Goal: Task Accomplishment & Management: Use online tool/utility

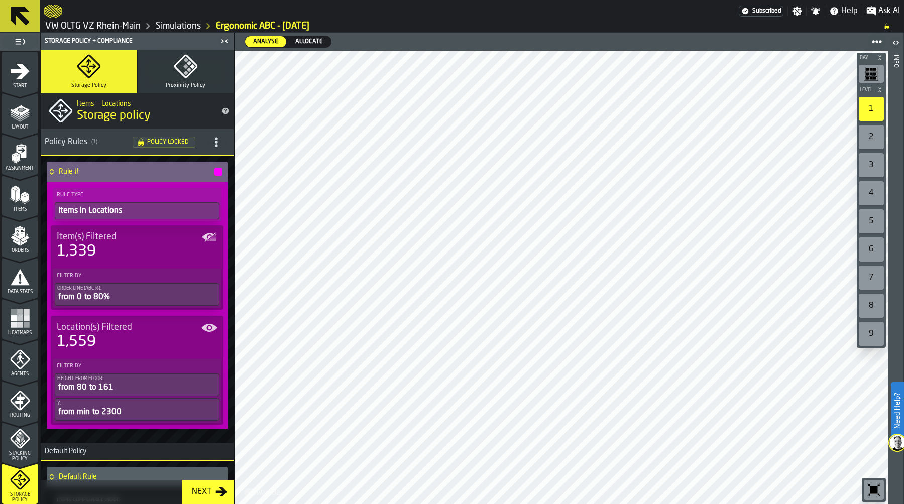
click at [195, 70] on button "Proximity Policy" at bounding box center [186, 71] width 96 height 43
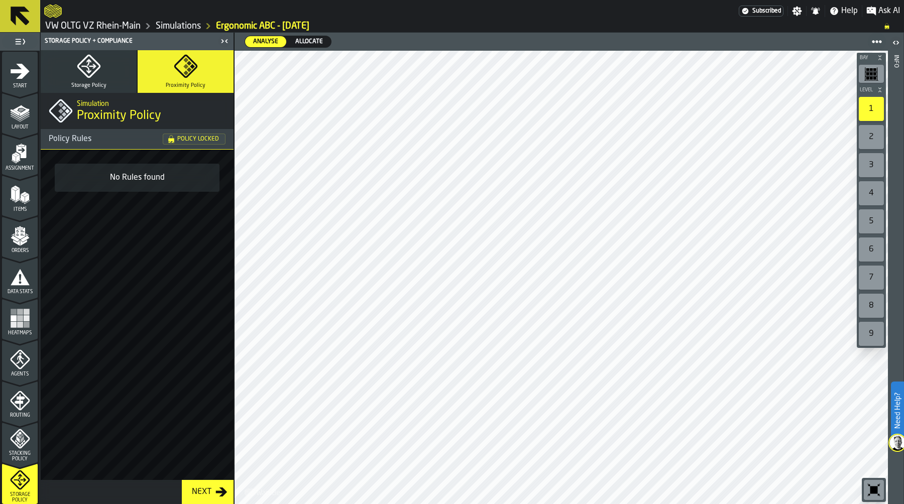
click at [83, 77] on icon "button" at bounding box center [89, 66] width 24 height 24
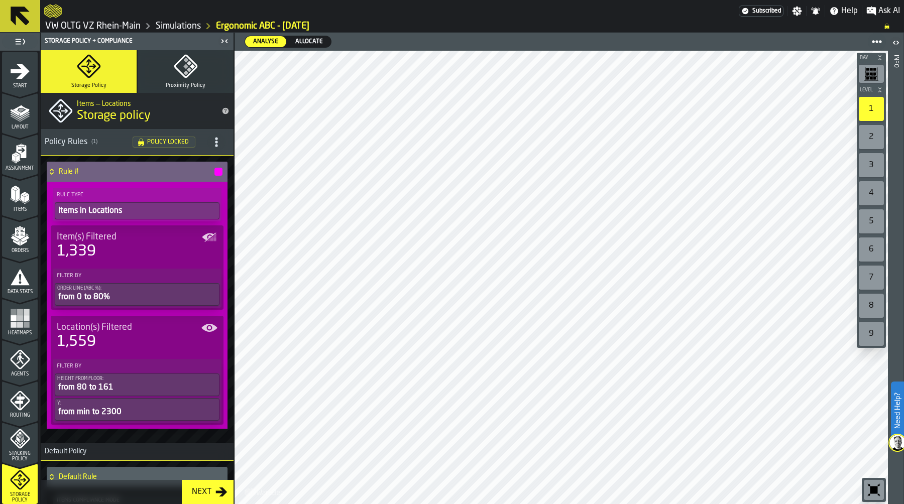
click at [182, 24] on link "Simulations" at bounding box center [178, 26] width 45 height 11
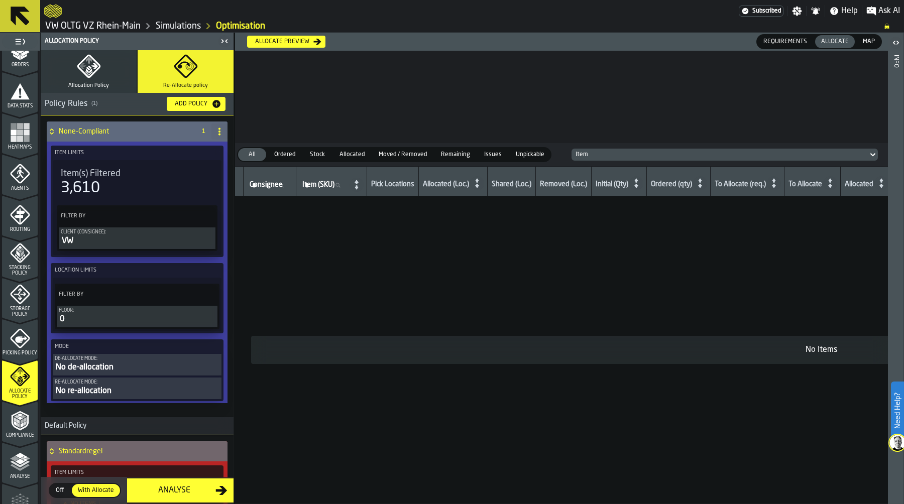
click at [130, 365] on div "No de-allocation" at bounding box center [137, 368] width 165 height 12
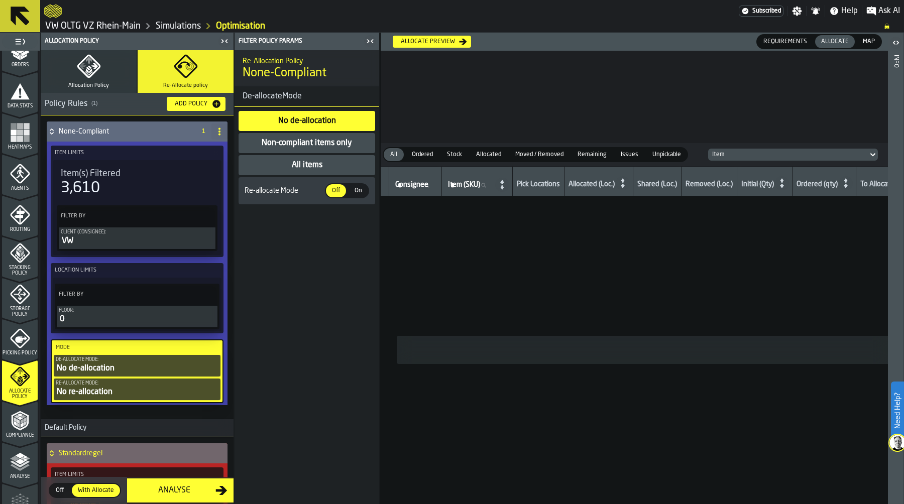
click at [323, 140] on div "Non-compliant items only" at bounding box center [307, 143] width 92 height 12
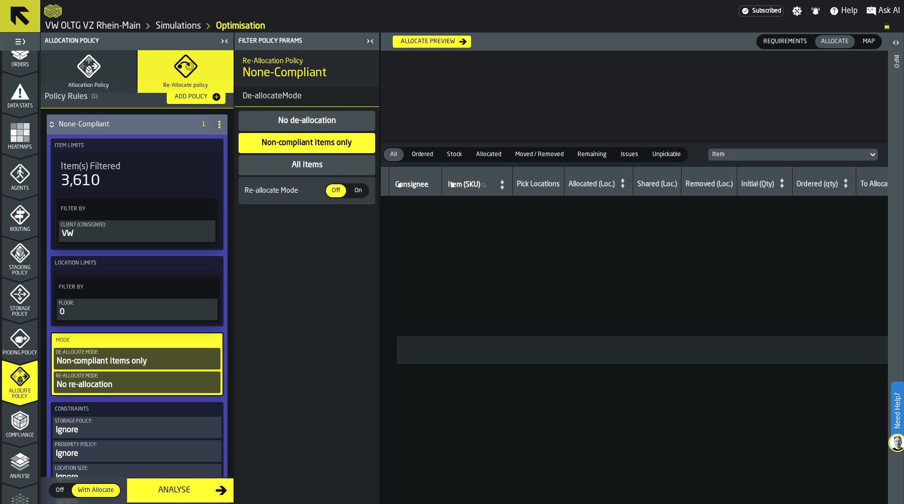
scroll to position [11, 0]
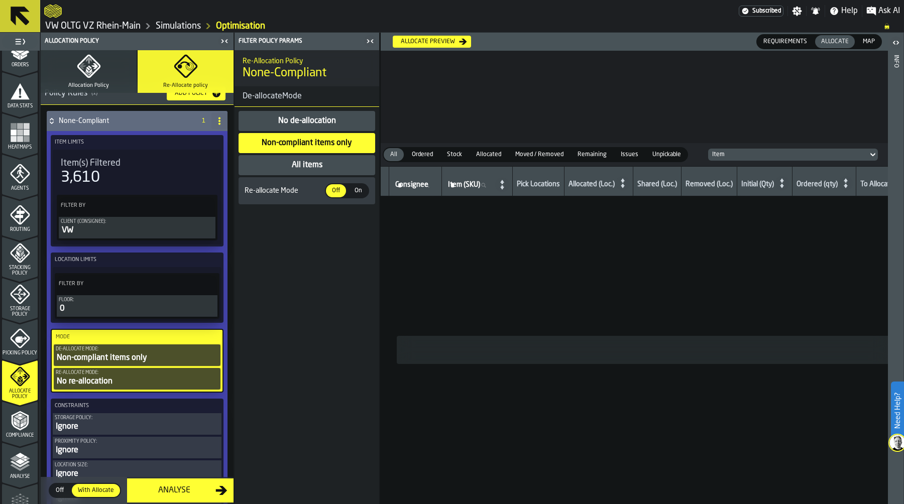
click at [302, 165] on div "All items" at bounding box center [307, 165] width 33 height 12
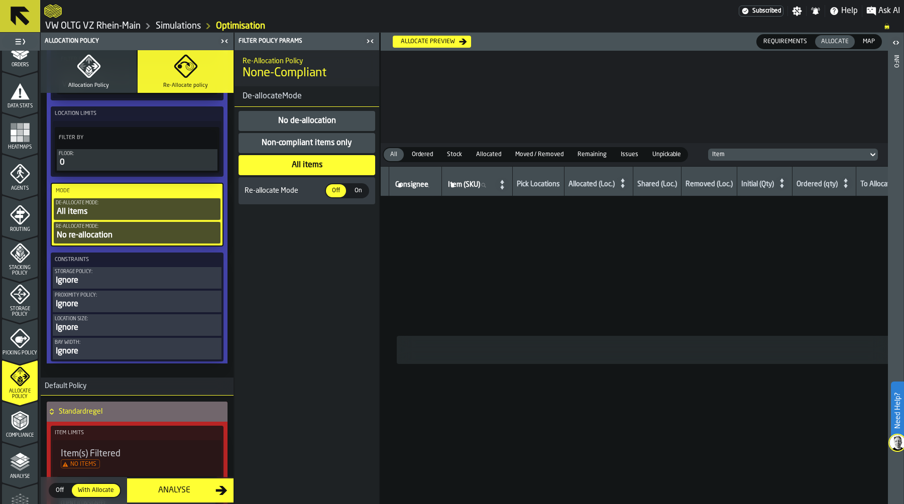
scroll to position [182, 0]
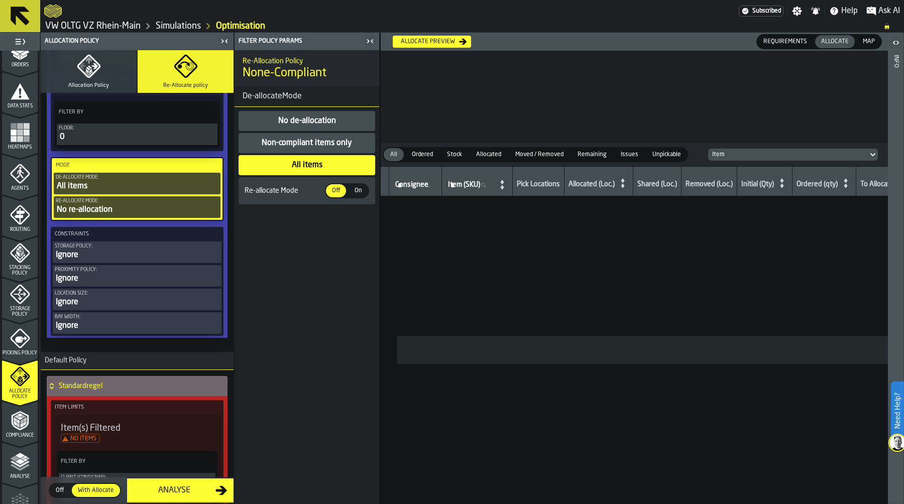
click at [143, 251] on div "Ignore" at bounding box center [137, 255] width 165 height 12
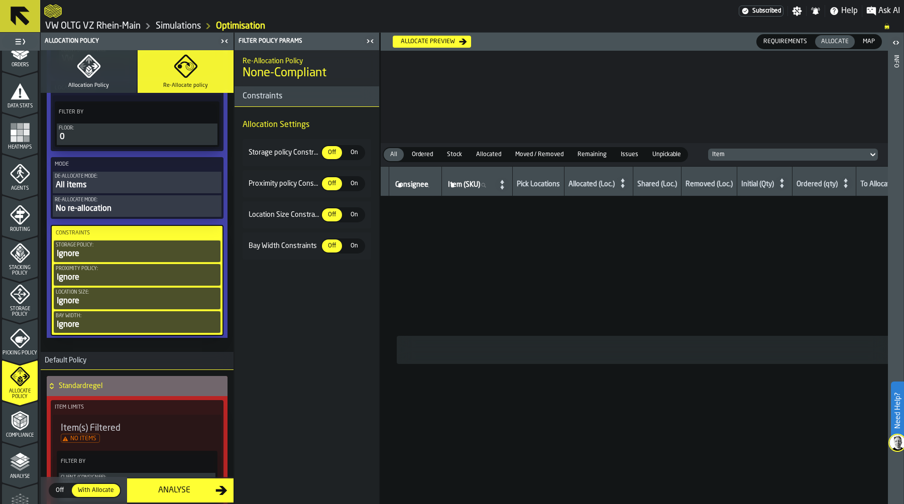
click at [356, 148] on span "On" at bounding box center [354, 152] width 16 height 9
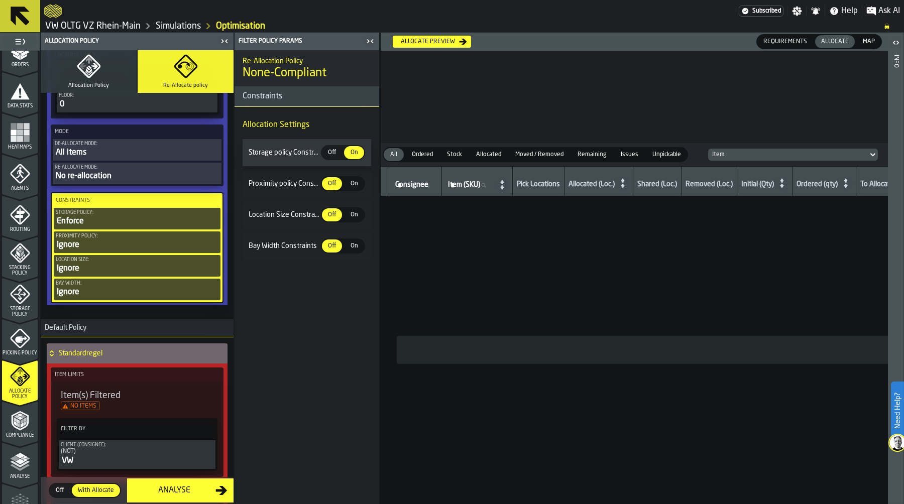
scroll to position [221, 0]
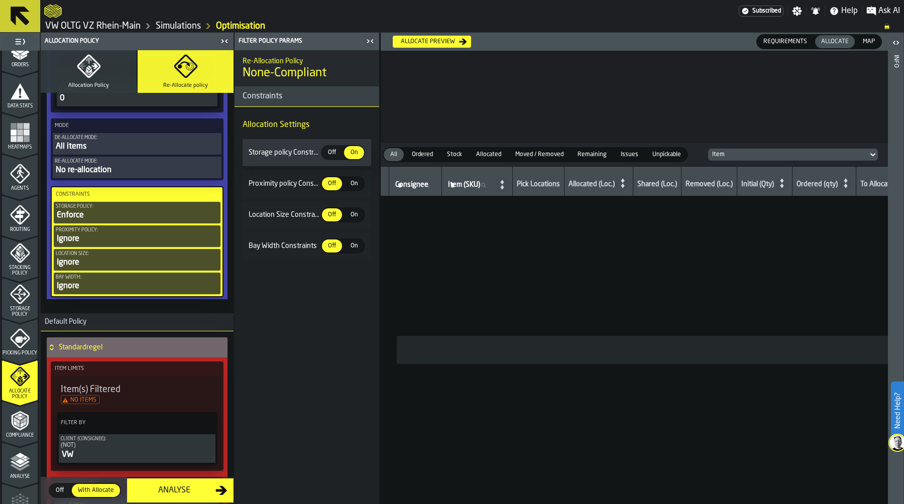
click at [356, 213] on span "On" at bounding box center [354, 214] width 16 height 9
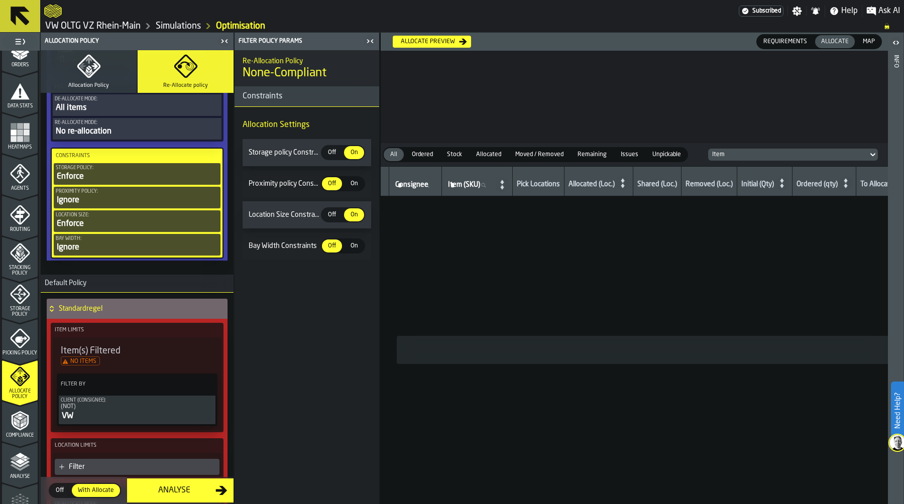
scroll to position [272, 0]
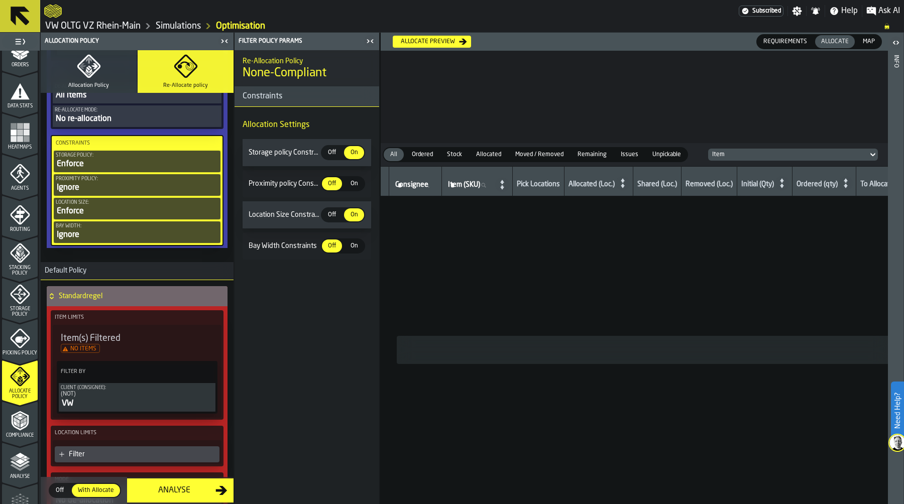
click at [351, 249] on span "On" at bounding box center [354, 246] width 16 height 9
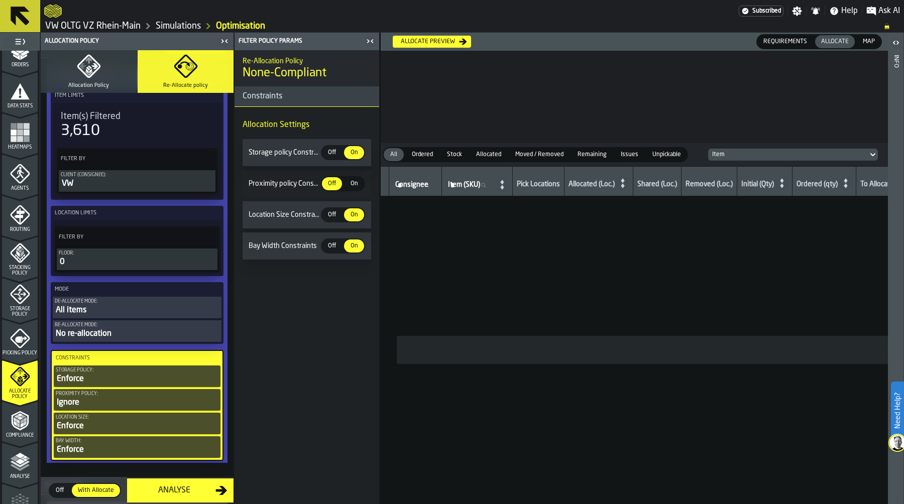
scroll to position [0, 0]
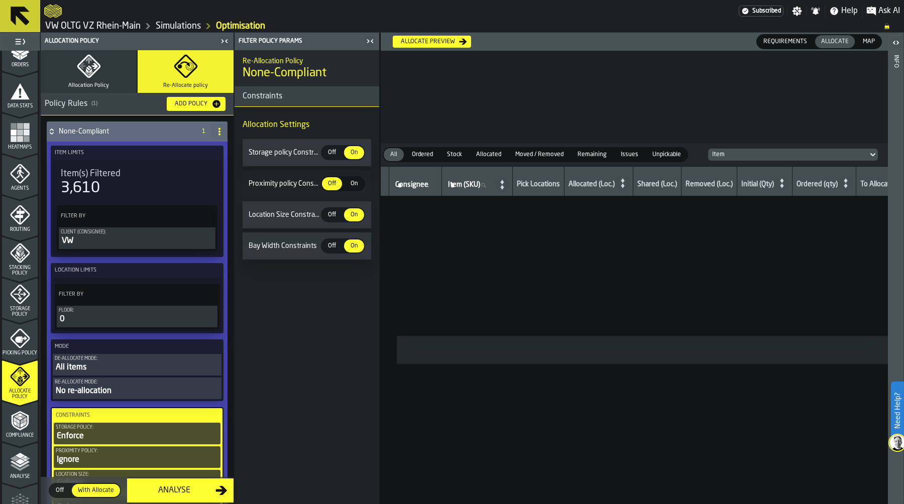
click at [93, 64] on icon "button" at bounding box center [94, 66] width 7 height 6
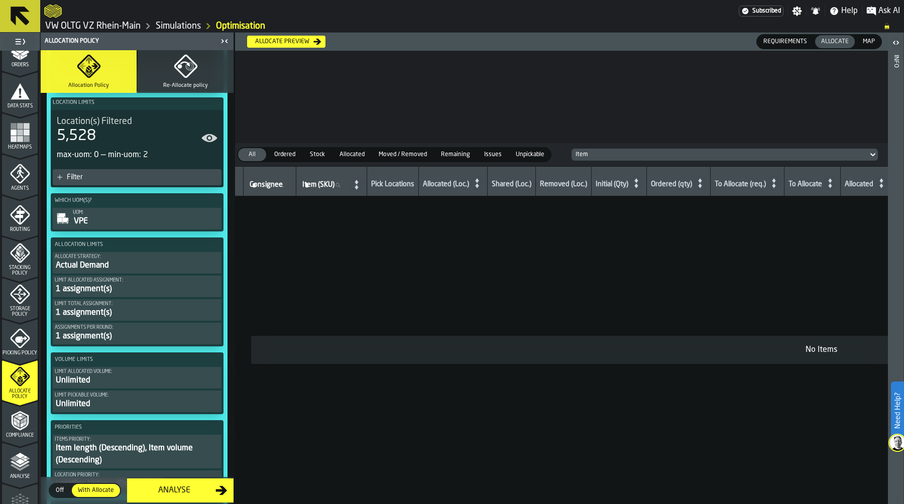
scroll to position [388, 0]
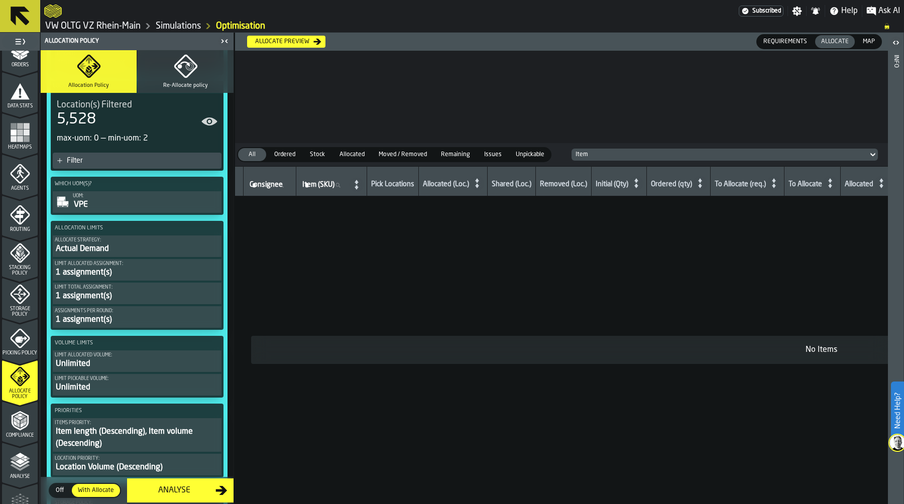
click at [126, 240] on div "Allocate Strategy:" at bounding box center [137, 240] width 165 height 6
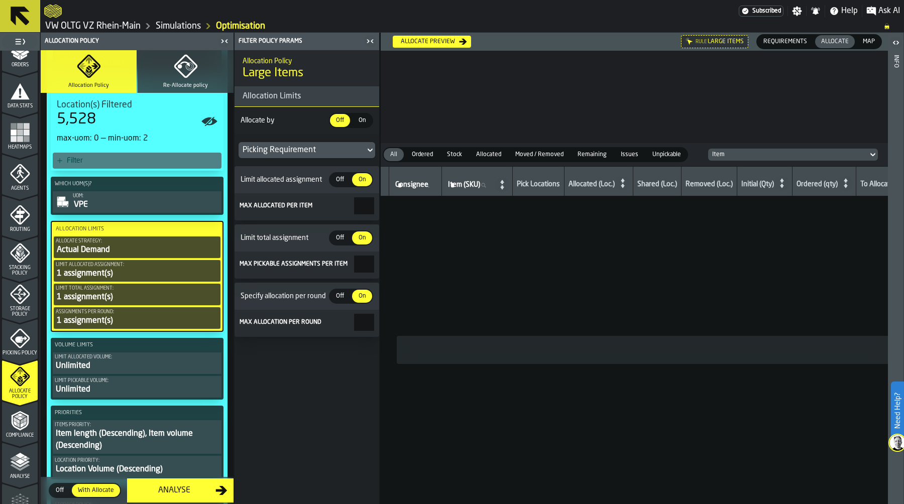
click at [135, 205] on div "VPE" at bounding box center [146, 205] width 147 height 12
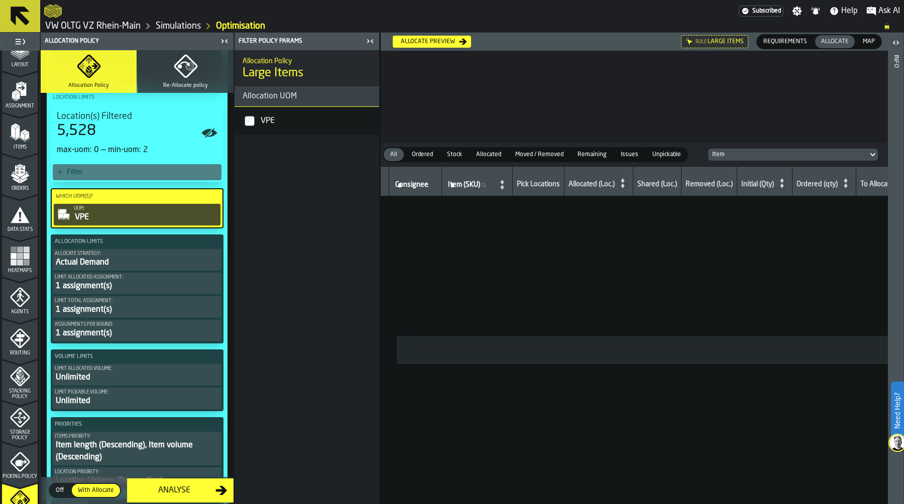
scroll to position [0, 0]
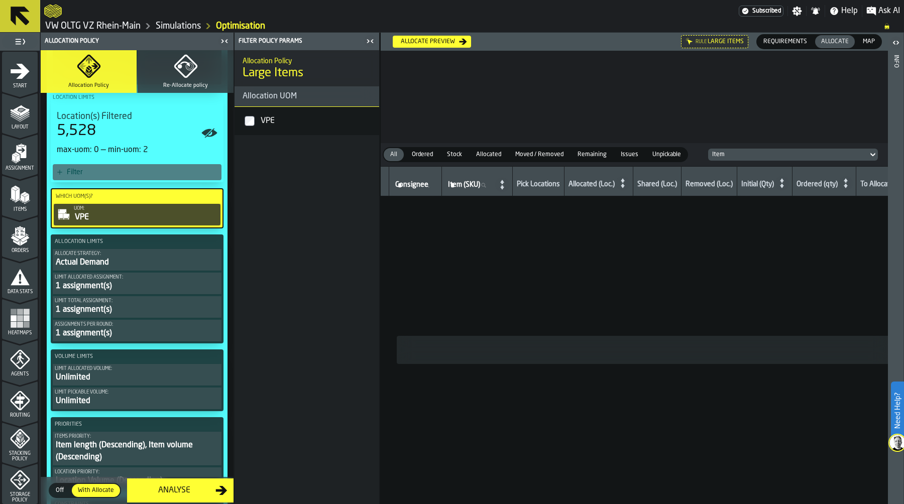
click at [14, 186] on polygon "menu Items" at bounding box center [17, 187] width 6 height 4
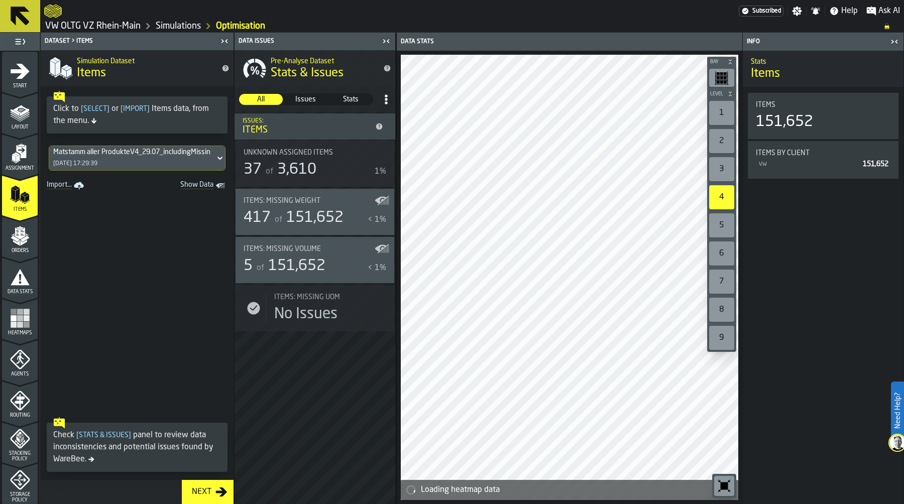
click at [116, 161] on div "Matstamm aller ProdukteV4_29.07_includingMissingwithVPE.csv 14/08/2025, 17:29:39" at bounding box center [132, 158] width 166 height 24
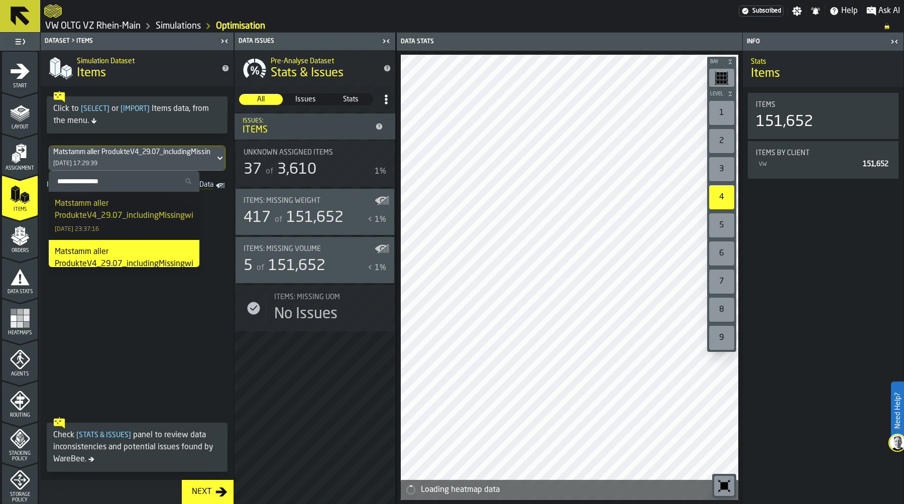
click at [119, 209] on div "Matstamm aller ProdukteV4_29.07_includingMissingwithVPE.CSV.csv" at bounding box center [149, 210] width 188 height 24
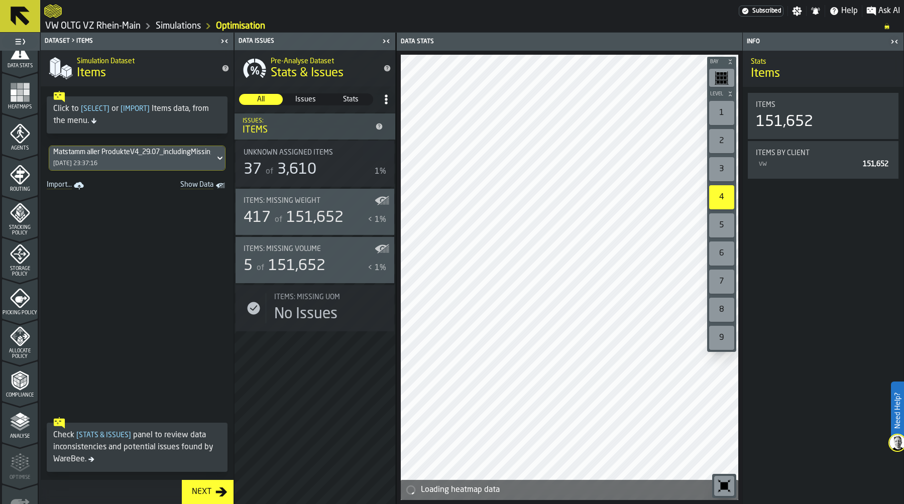
scroll to position [259, 0]
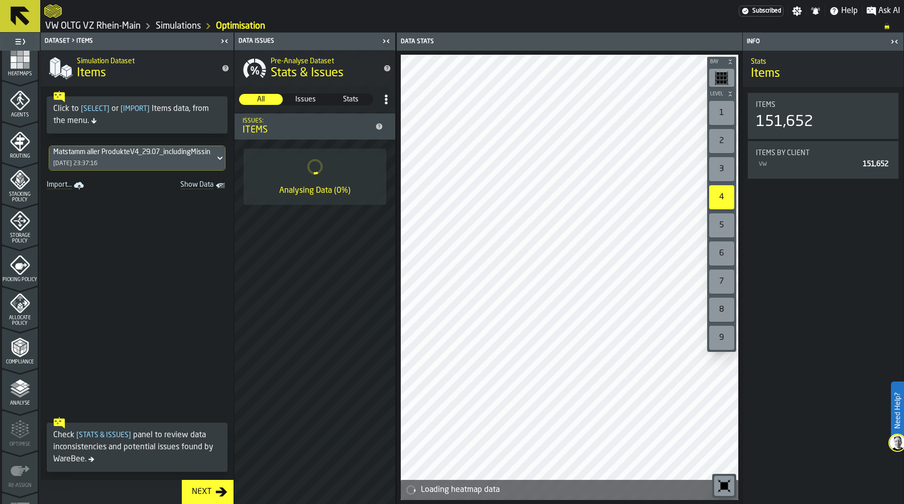
click at [14, 277] on span "Picking Policy" at bounding box center [20, 280] width 36 height 6
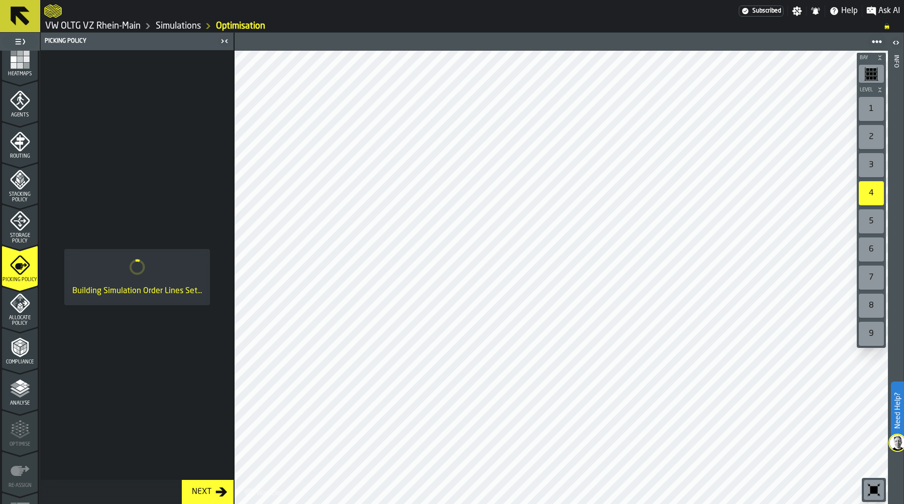
click at [15, 226] on icon "menu Storage Policy" at bounding box center [20, 221] width 20 height 20
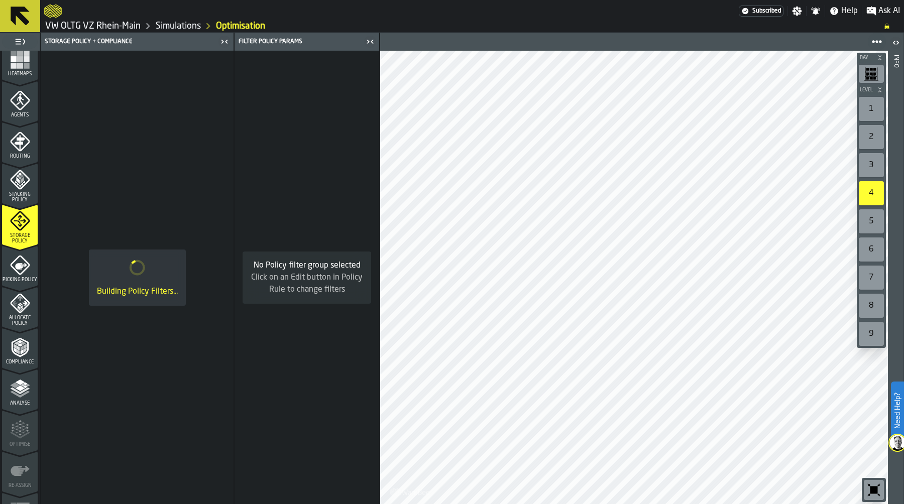
click at [17, 317] on span "Allocate Policy" at bounding box center [20, 320] width 36 height 11
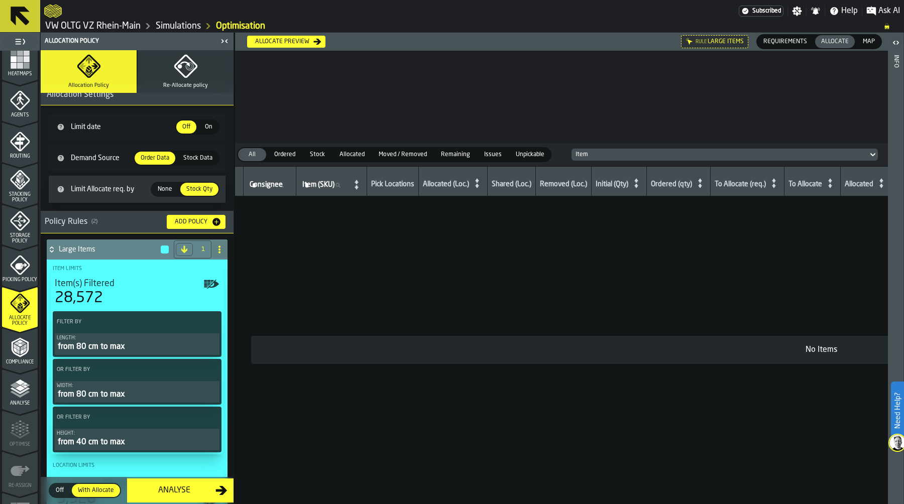
scroll to position [0, 0]
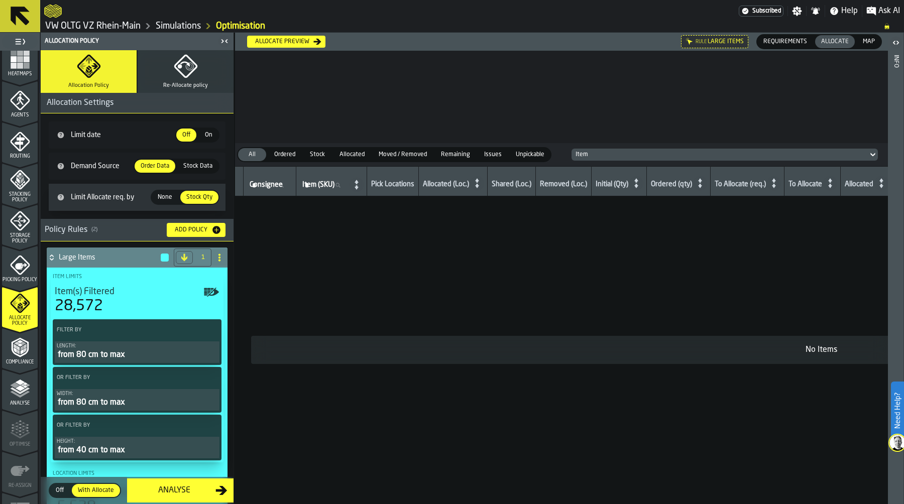
click at [178, 74] on icon "button" at bounding box center [186, 66] width 24 height 24
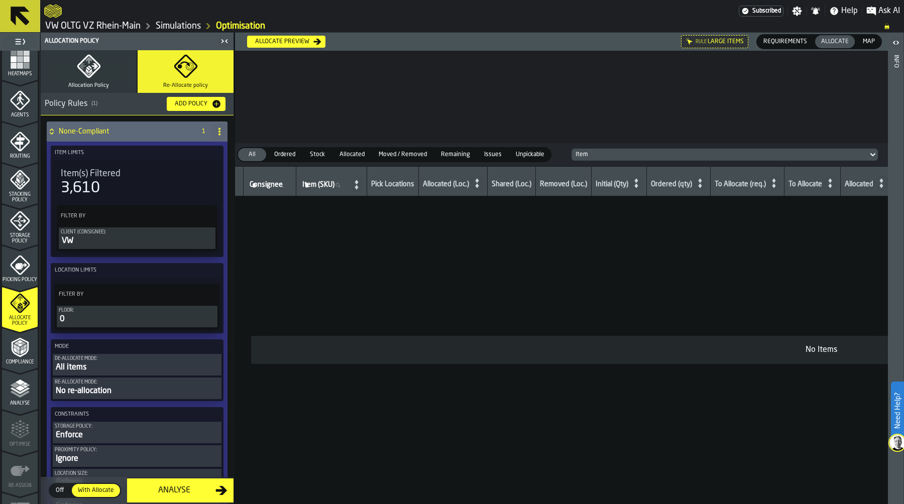
click at [100, 78] on button "Allocation Policy" at bounding box center [89, 71] width 96 height 43
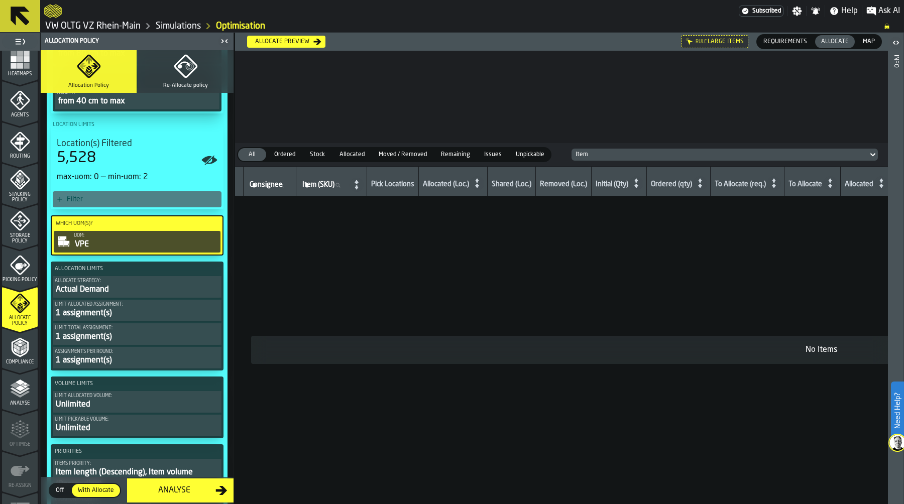
scroll to position [367, 0]
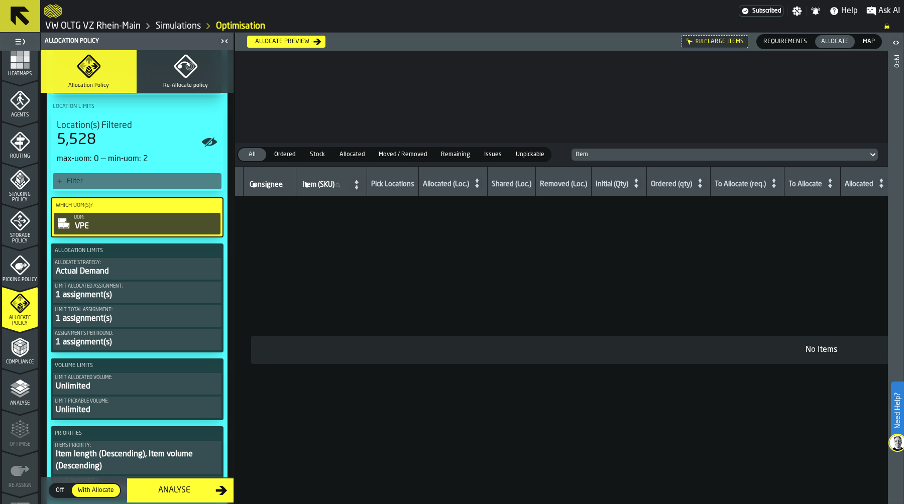
click at [111, 223] on div "VPE" at bounding box center [146, 226] width 145 height 12
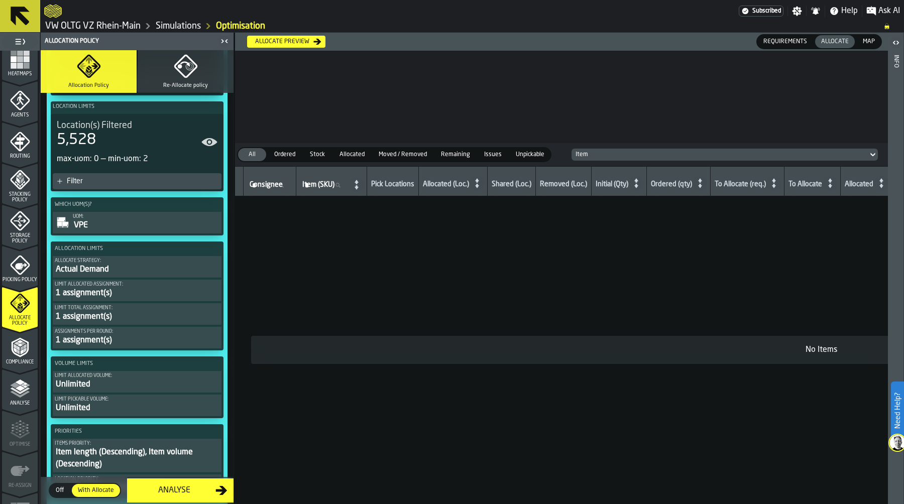
click at [128, 228] on div "VPE" at bounding box center [146, 225] width 147 height 12
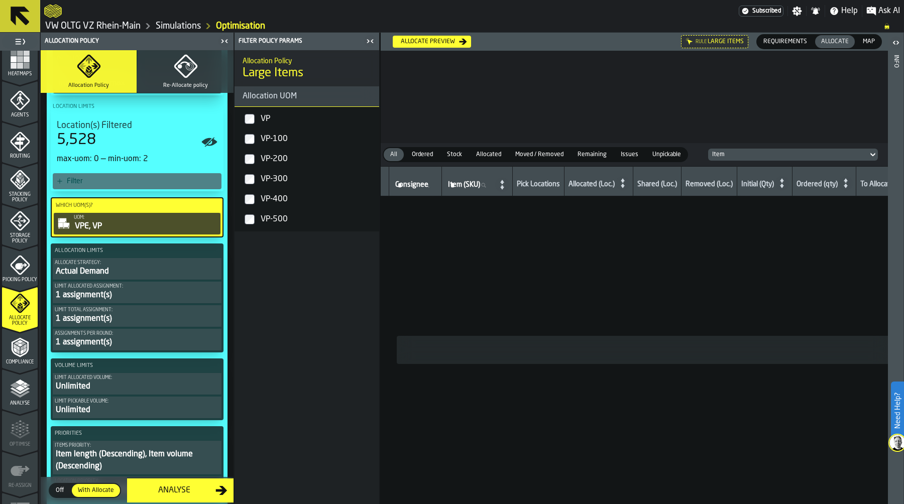
click at [177, 224] on div "VPE, VP" at bounding box center [146, 226] width 145 height 12
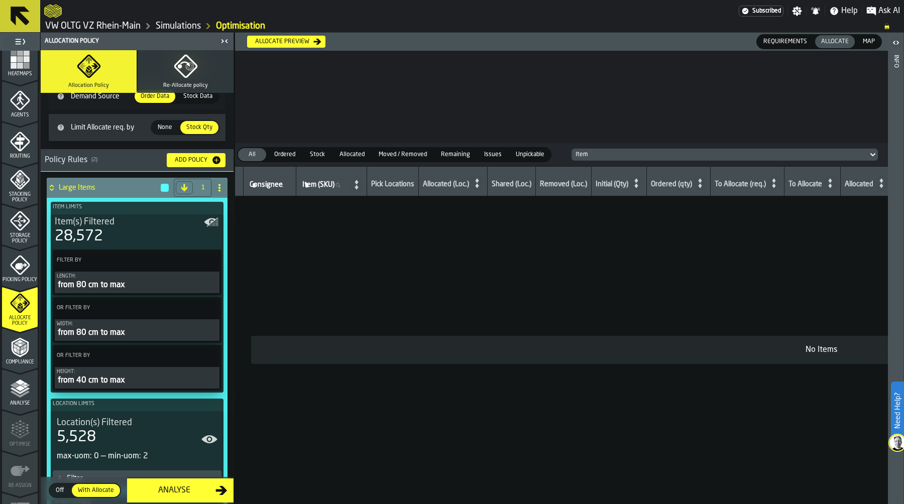
scroll to position [46, 0]
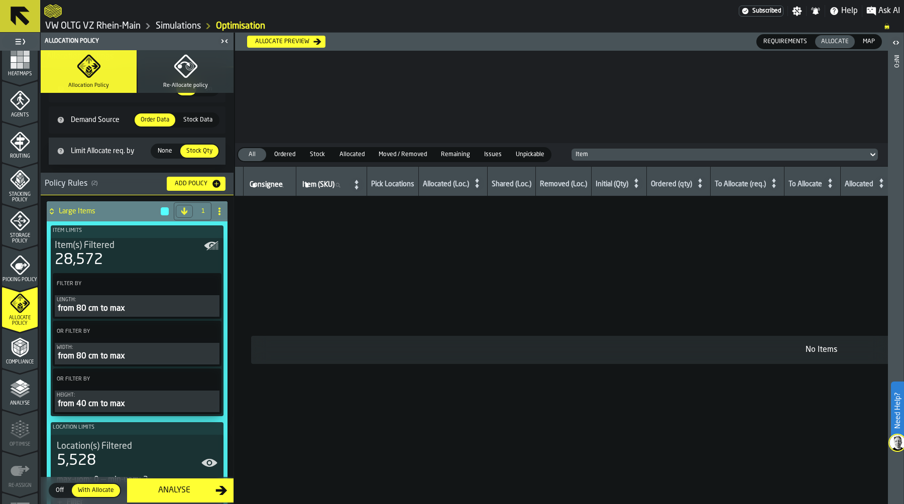
click at [52, 212] on icon at bounding box center [52, 211] width 10 height 8
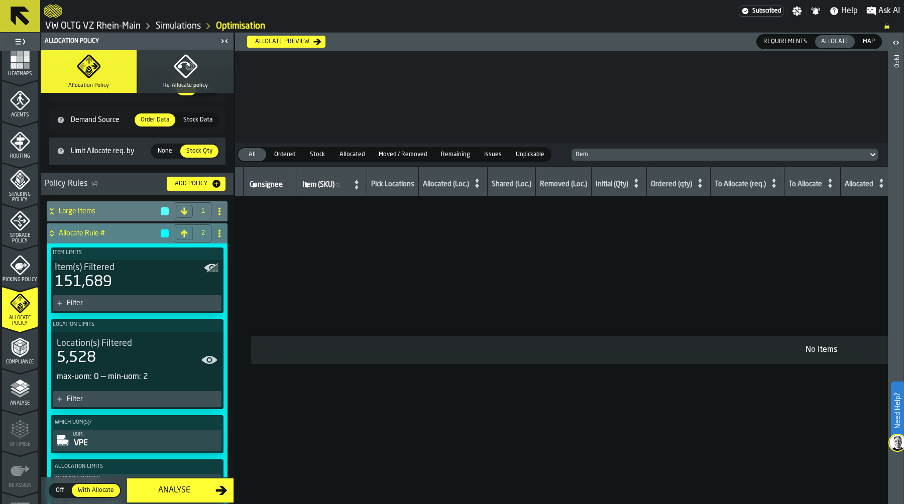
click at [52, 231] on icon at bounding box center [52, 231] width 4 height 3
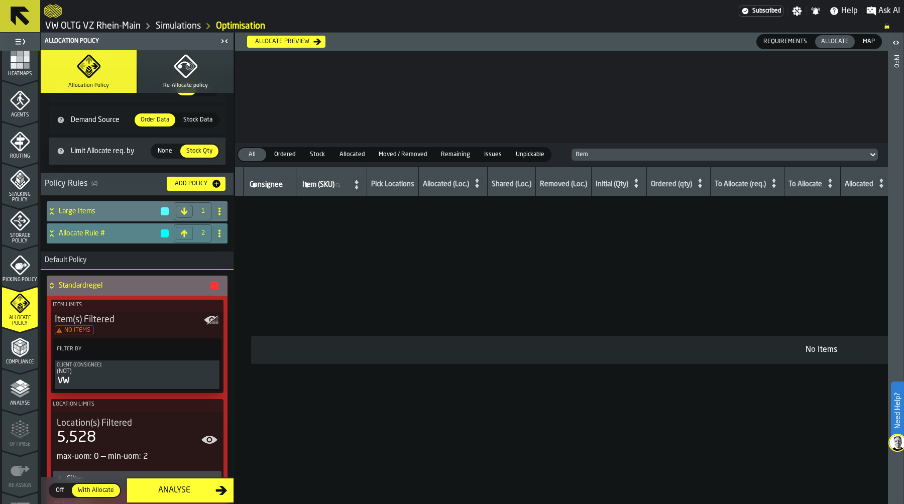
click at [80, 234] on h4 "Allocate Rule #" at bounding box center [109, 233] width 101 height 8
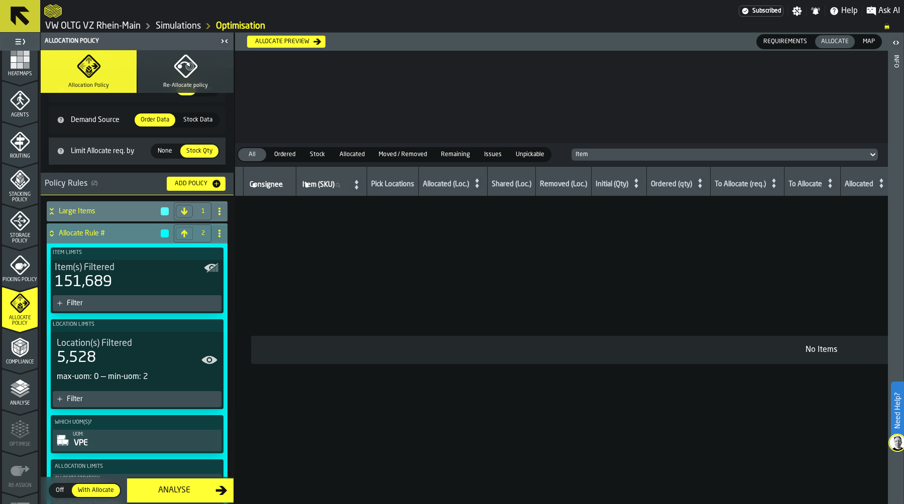
scroll to position [47, 0]
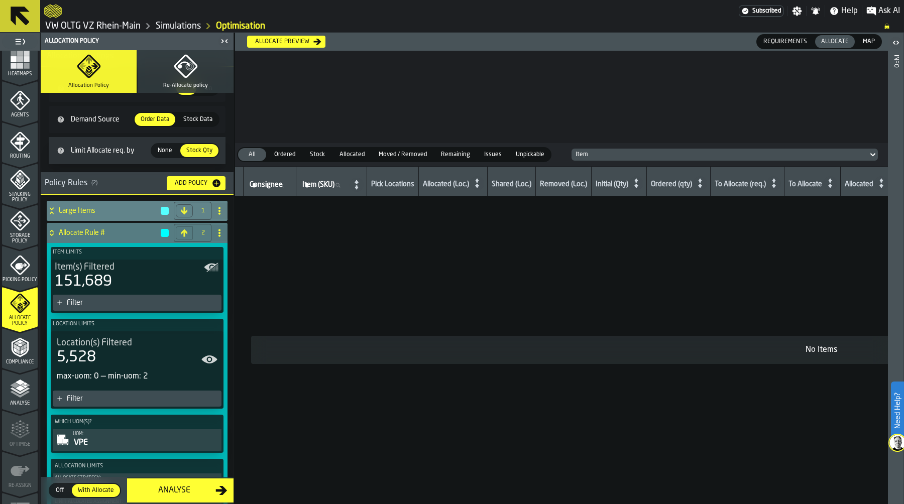
click at [216, 204] on span at bounding box center [219, 211] width 16 height 16
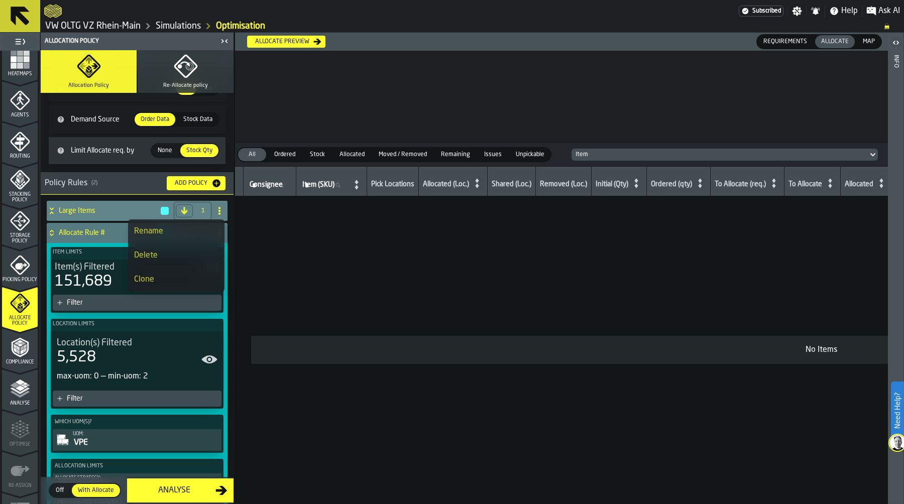
click at [191, 256] on div "Delete" at bounding box center [176, 256] width 84 height 12
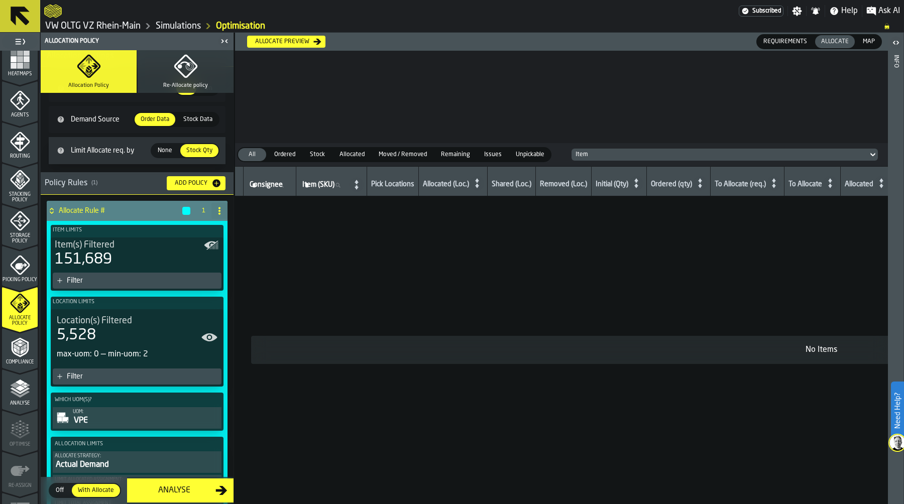
click at [215, 212] on icon at bounding box center [219, 211] width 8 height 8
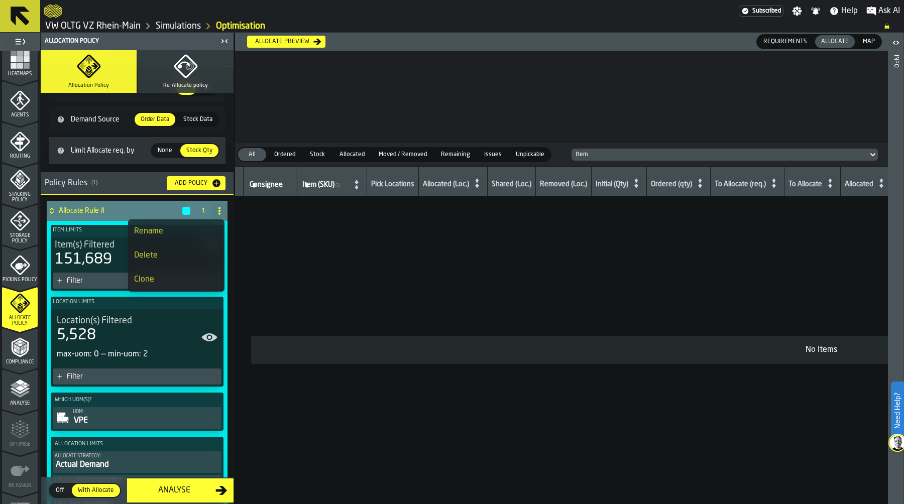
click at [190, 261] on div "Delete" at bounding box center [176, 256] width 84 height 12
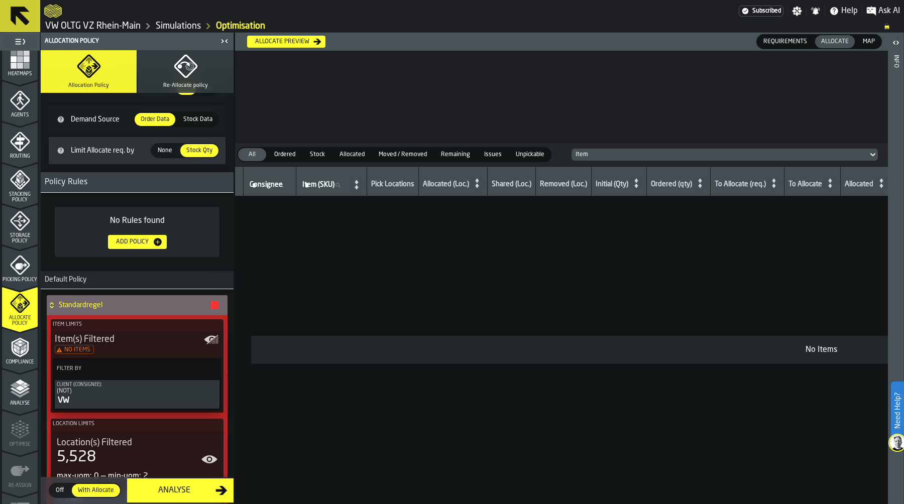
click at [128, 239] on div "Add Policy" at bounding box center [132, 241] width 41 height 7
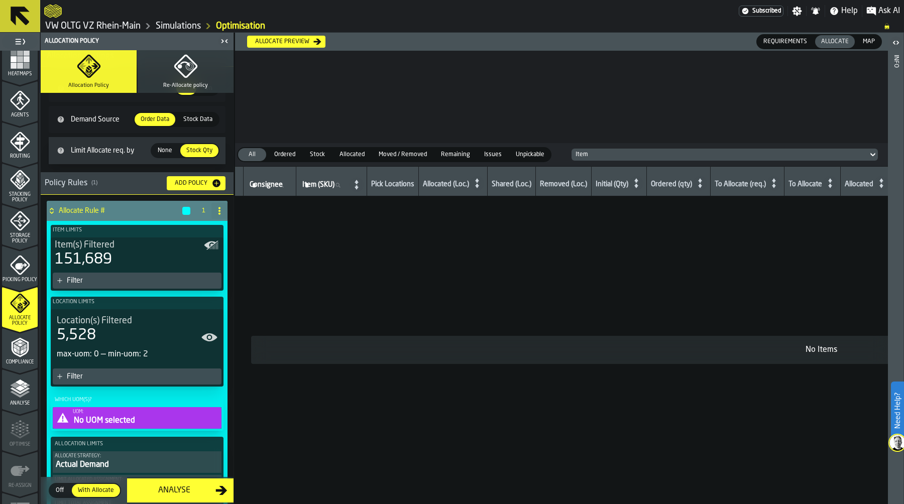
click at [129, 277] on div "Filter" at bounding box center [142, 281] width 151 height 8
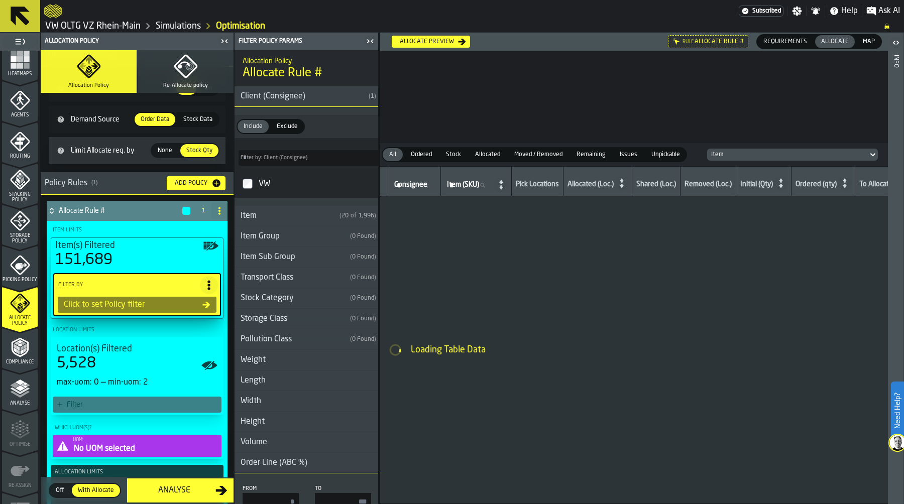
type input "*"
type input "***"
type input "*"
type input "***"
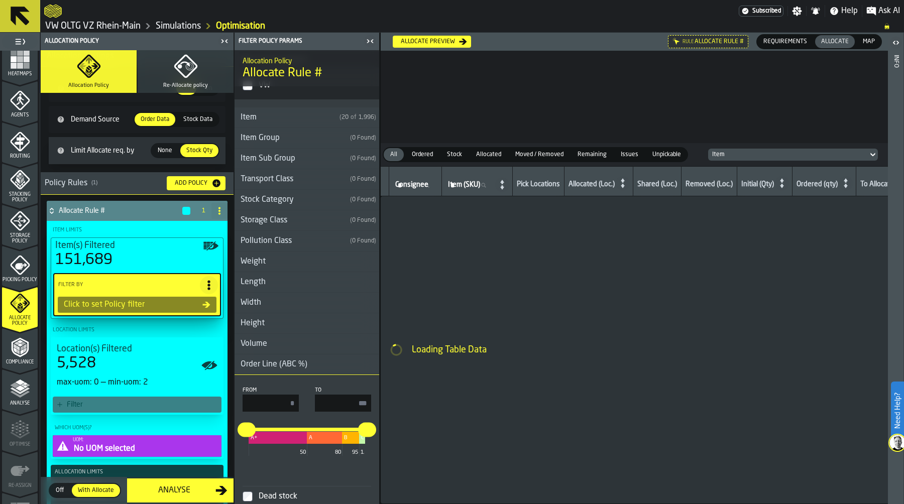
scroll to position [101, 0]
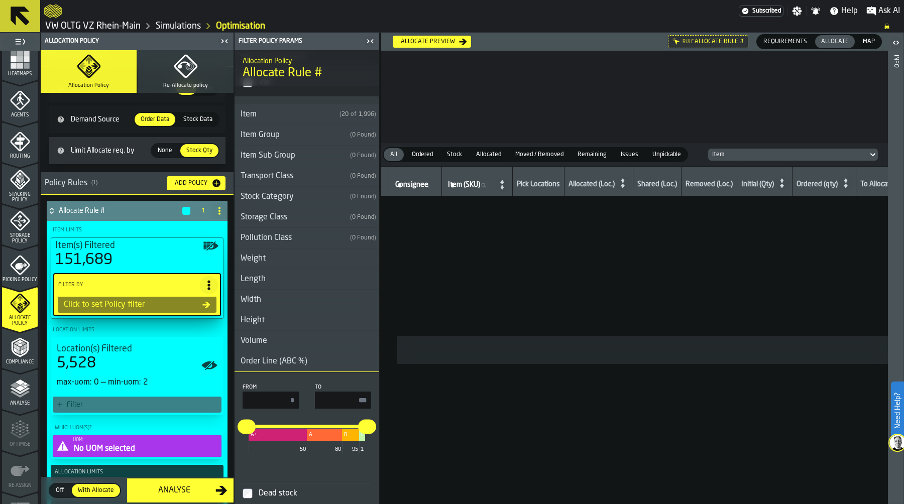
click at [268, 300] on h3 "Width" at bounding box center [306, 300] width 145 height 21
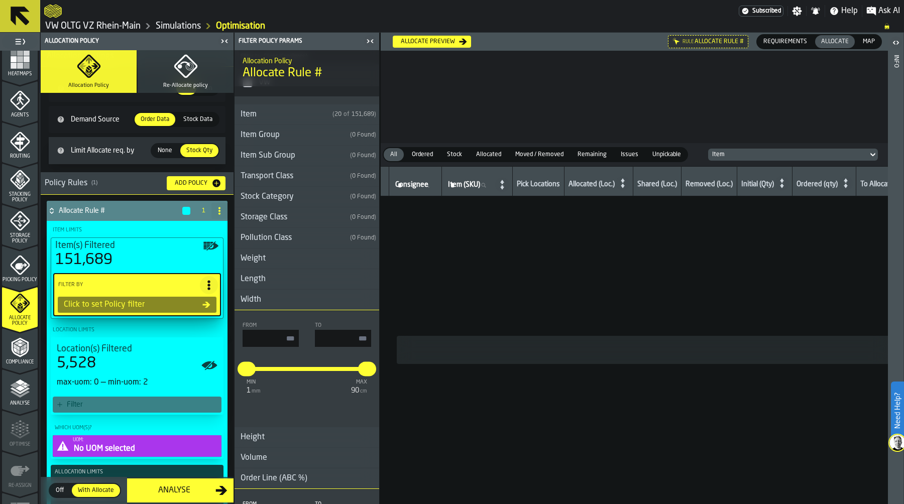
click at [215, 212] on icon at bounding box center [219, 211] width 8 height 8
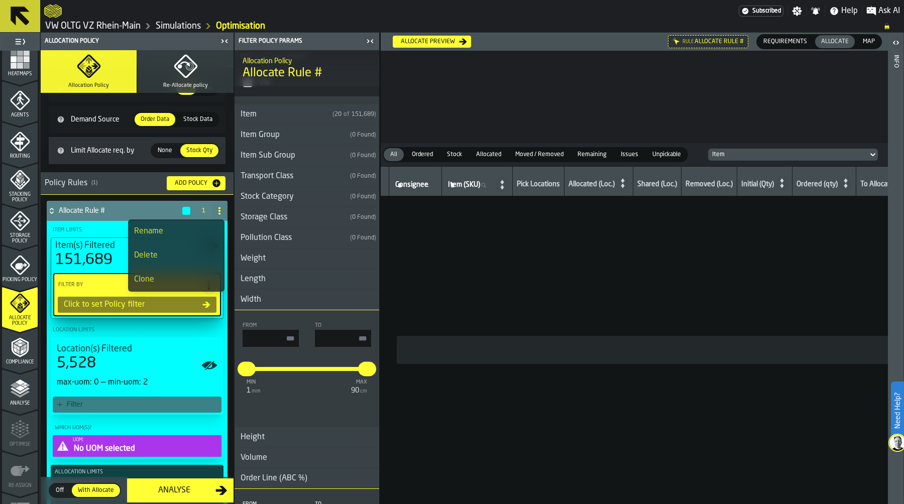
click at [167, 228] on div "Rename" at bounding box center [176, 231] width 84 height 12
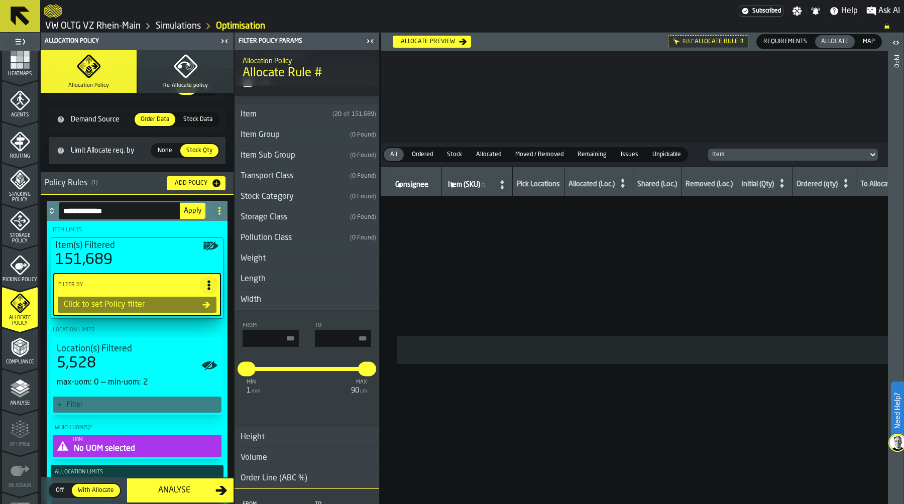
drag, startPoint x: 119, startPoint y: 209, endPoint x: 62, endPoint y: 209, distance: 56.7
click at [62, 209] on input "**********" at bounding box center [120, 210] width 122 height 17
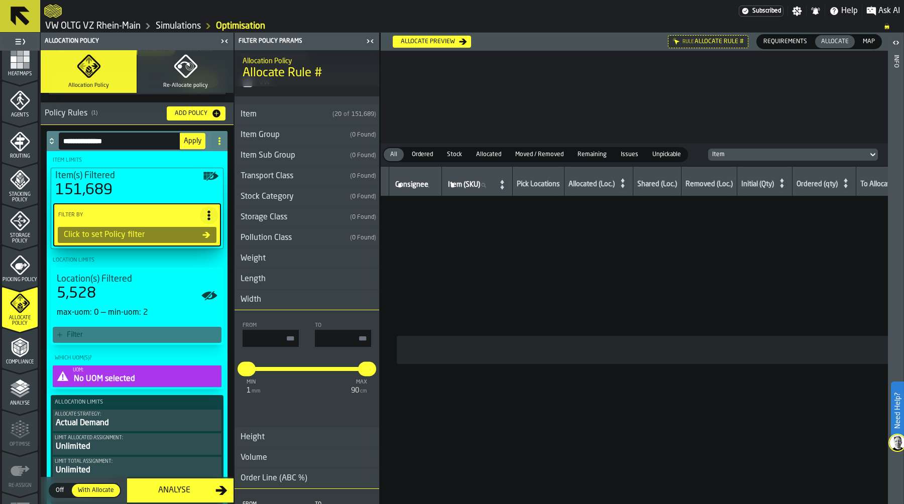
scroll to position [133, 0]
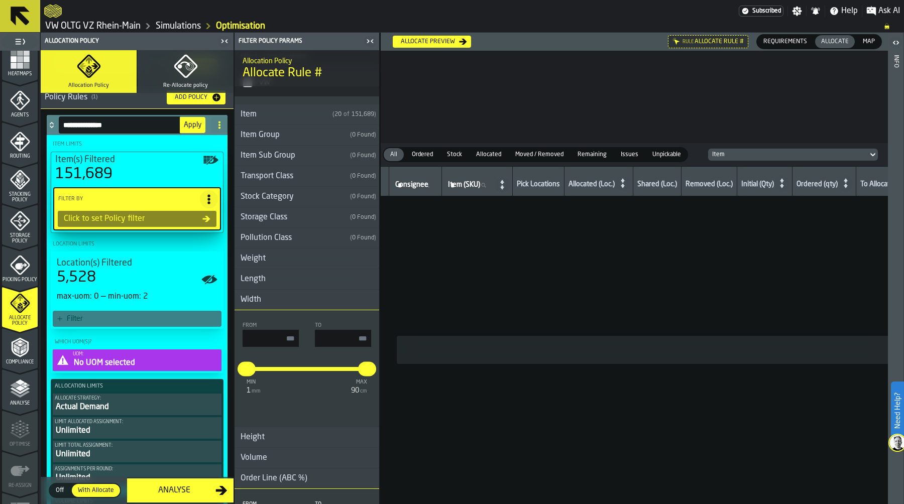
click at [140, 316] on div "Filter" at bounding box center [142, 319] width 151 height 8
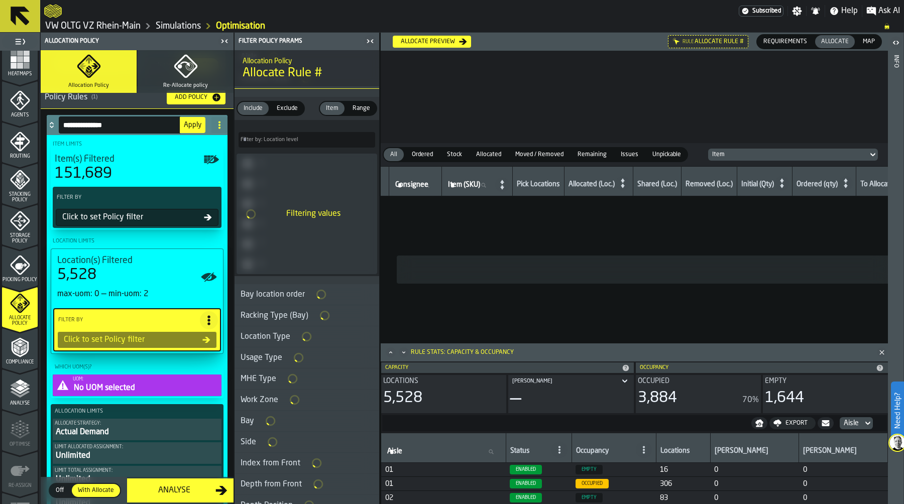
type input "***"
type input "****"
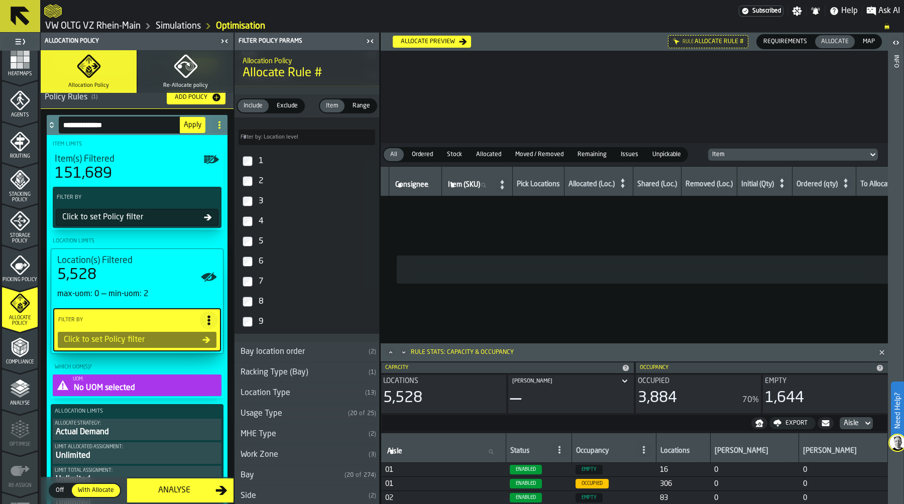
scroll to position [101, 0]
click at [139, 384] on div "No UOM selected" at bounding box center [146, 388] width 147 height 12
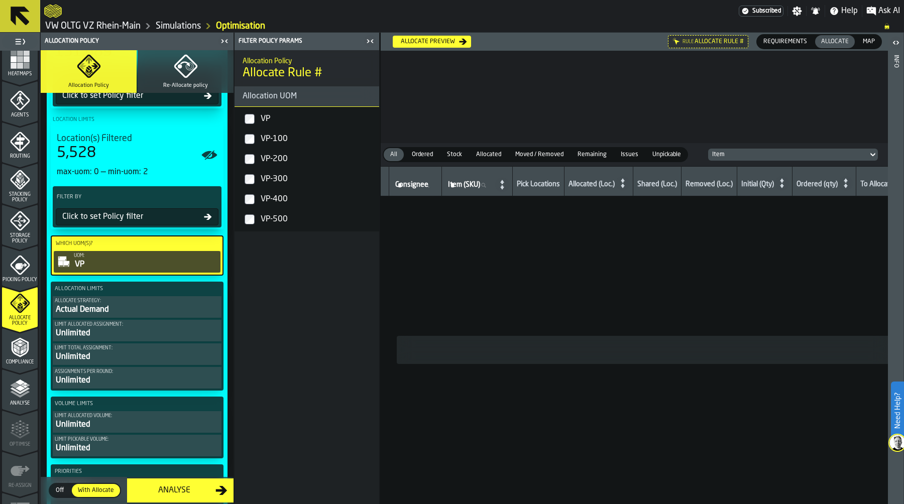
scroll to position [328, 0]
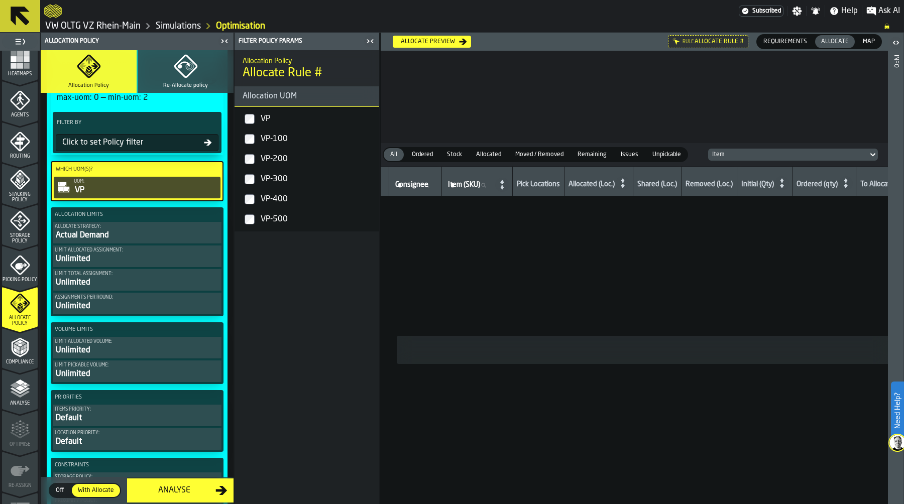
click at [150, 229] on div "Actual Demand" at bounding box center [137, 235] width 165 height 12
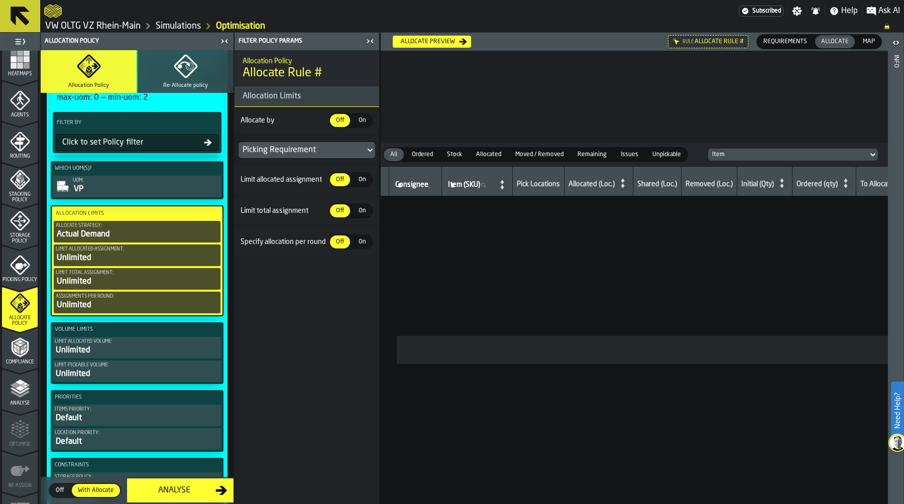
click at [360, 123] on span "On" at bounding box center [362, 120] width 16 height 9
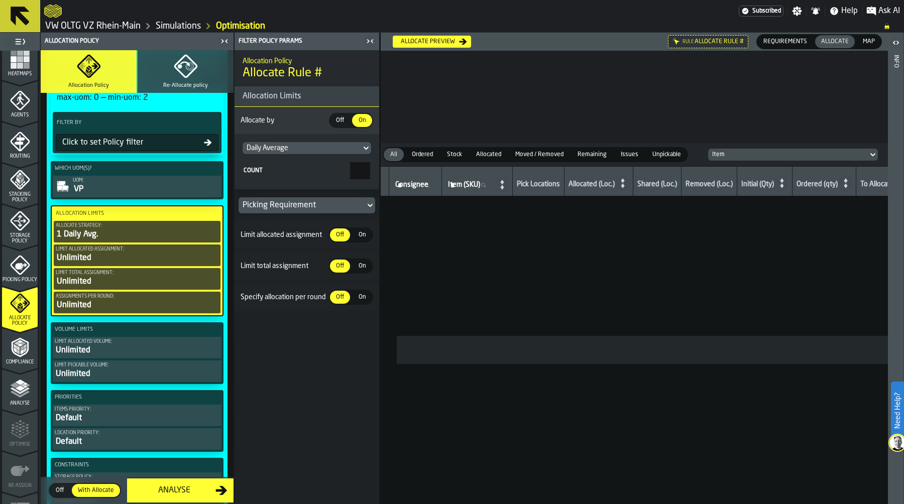
drag, startPoint x: 354, startPoint y: 171, endPoint x: 371, endPoint y: 171, distance: 17.1
click at [371, 171] on label "Count *" at bounding box center [307, 170] width 129 height 17
click at [370, 171] on input "*" at bounding box center [360, 170] width 20 height 17
type input "*"
click at [364, 237] on span "On" at bounding box center [362, 234] width 16 height 9
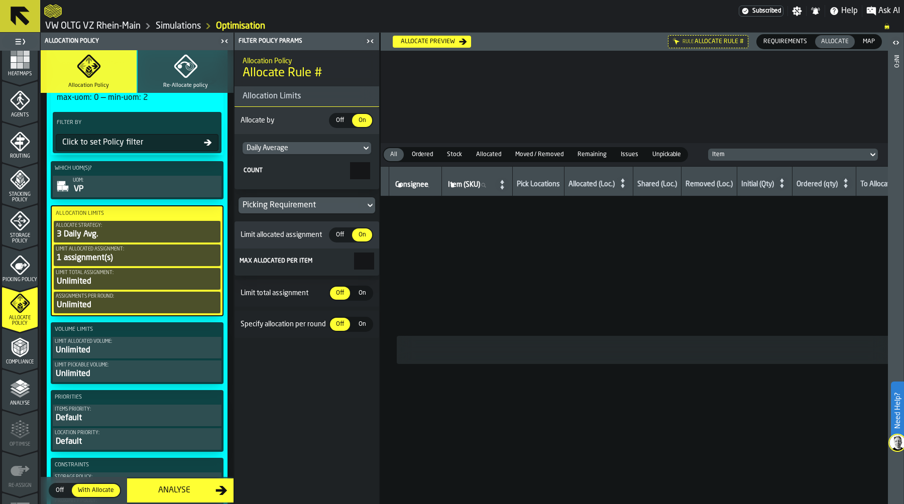
click at [360, 292] on span "On" at bounding box center [362, 293] width 16 height 9
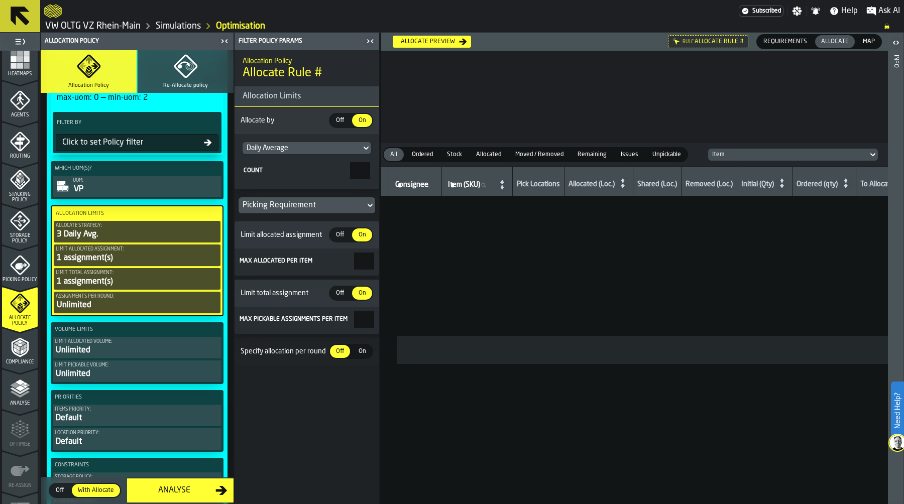
click at [363, 350] on span "On" at bounding box center [362, 351] width 16 height 9
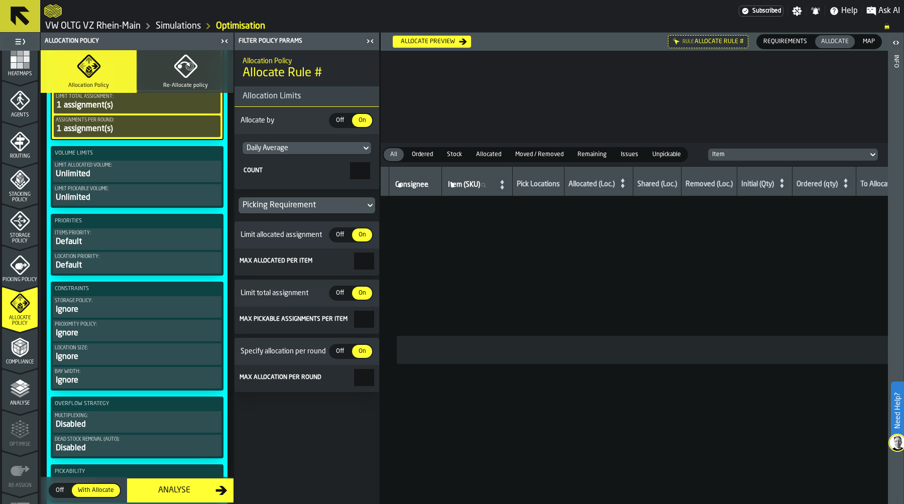
scroll to position [505, 0]
click at [126, 243] on div "Default" at bounding box center [137, 241] width 165 height 12
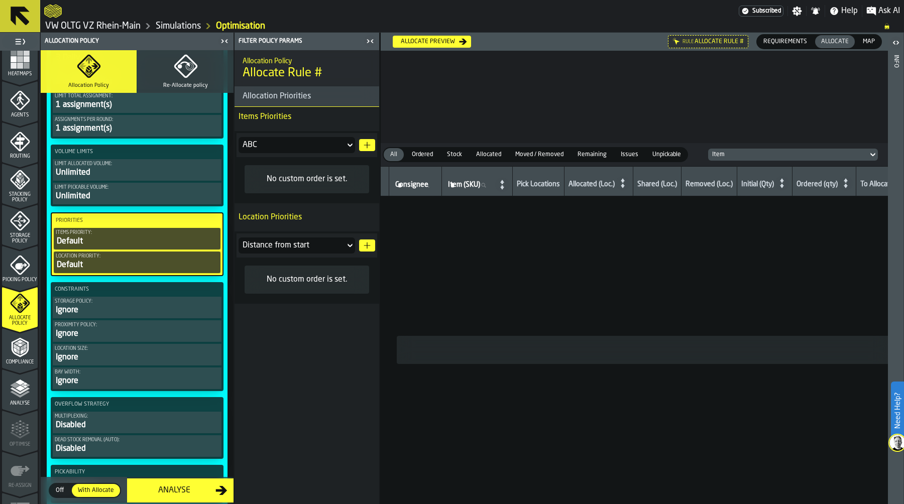
click at [366, 144] on icon "button-" at bounding box center [367, 145] width 8 height 8
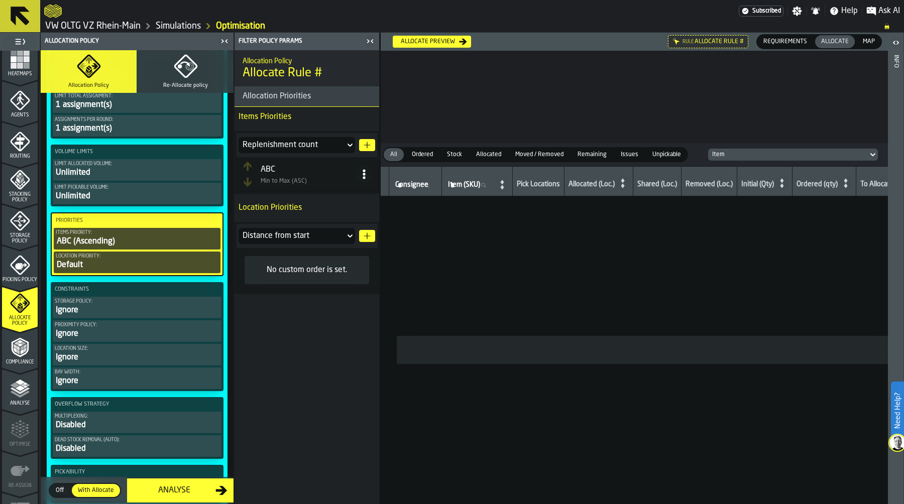
click at [365, 177] on circle at bounding box center [364, 177] width 3 height 3
click at [348, 215] on div "Sort (Max to Min) (DESC)" at bounding box center [324, 219] width 86 height 12
click at [331, 235] on div "Distance from start" at bounding box center [292, 236] width 98 height 12
click at [297, 286] on div "Location height" at bounding box center [297, 288] width 104 height 8
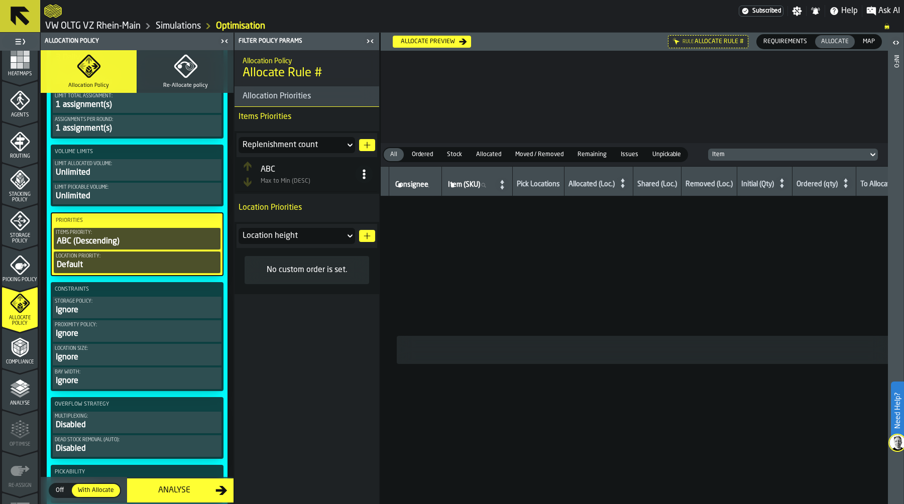
click at [323, 236] on div "Location height" at bounding box center [292, 236] width 98 height 12
click at [304, 291] on div "Level" at bounding box center [297, 289] width 104 height 8
click at [363, 241] on button "button-" at bounding box center [367, 236] width 16 height 12
click at [359, 235] on button "button-" at bounding box center [367, 236] width 16 height 12
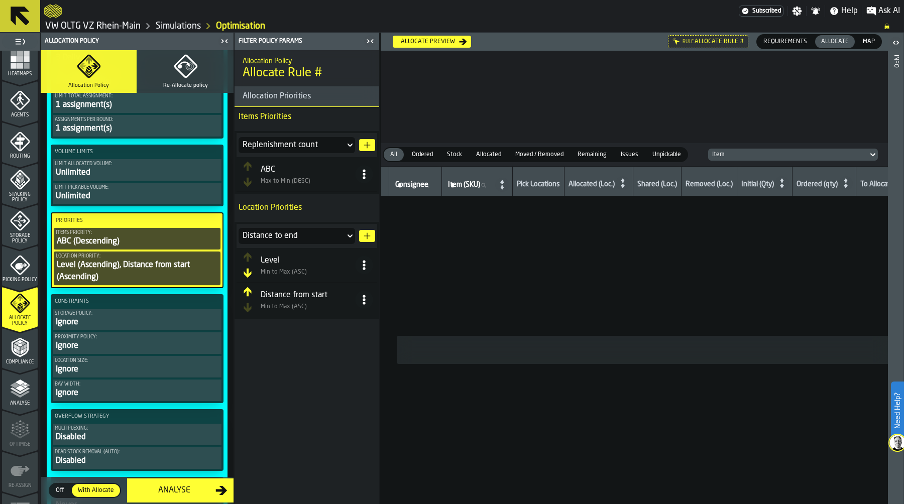
click at [124, 333] on div "Constraints Storage policy: Ignore Proximity policy: Ignore Location size: Igno…" at bounding box center [137, 348] width 173 height 109
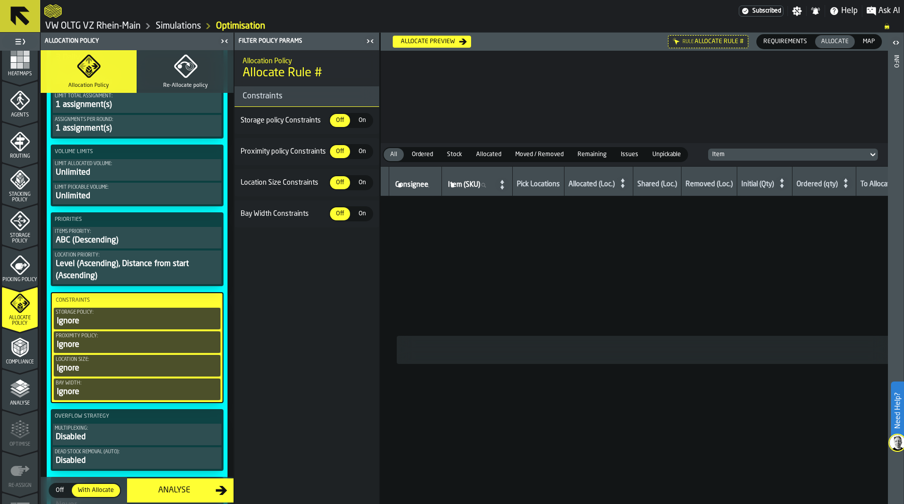
click at [359, 118] on span "On" at bounding box center [362, 120] width 16 height 9
click at [361, 216] on span "On" at bounding box center [362, 213] width 16 height 9
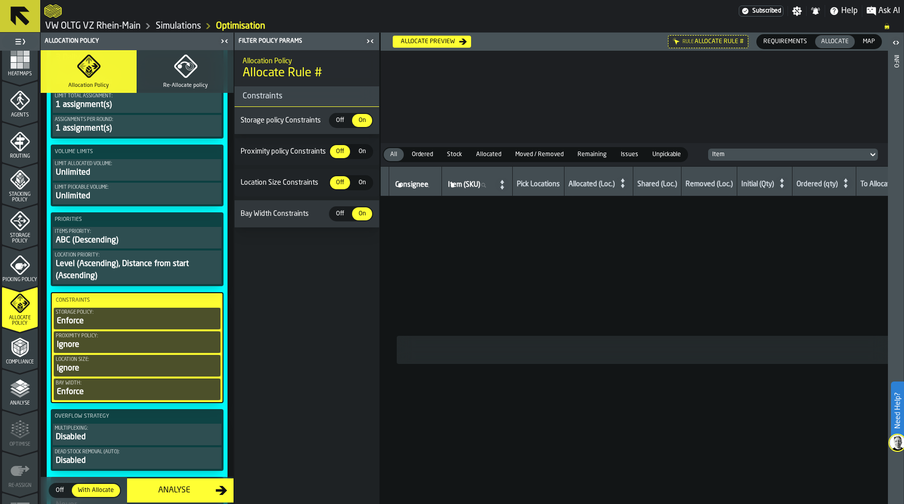
click at [362, 178] on div "On" at bounding box center [362, 182] width 20 height 13
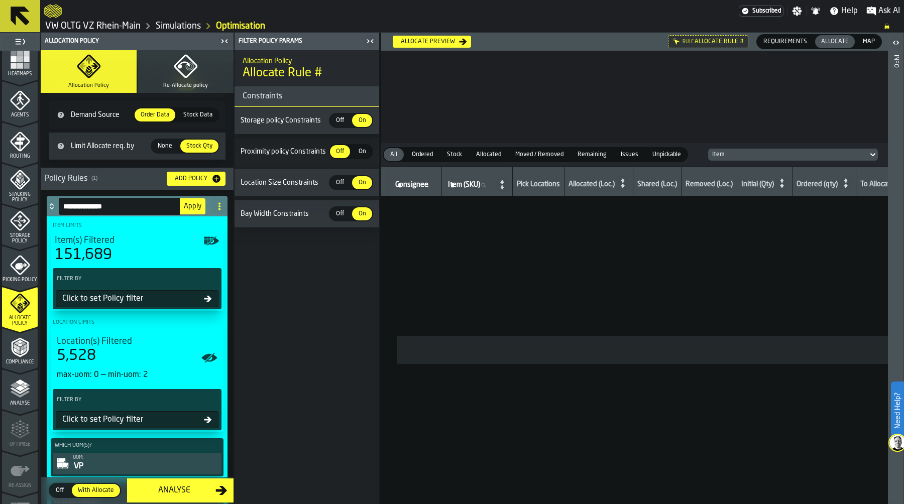
scroll to position [0, 0]
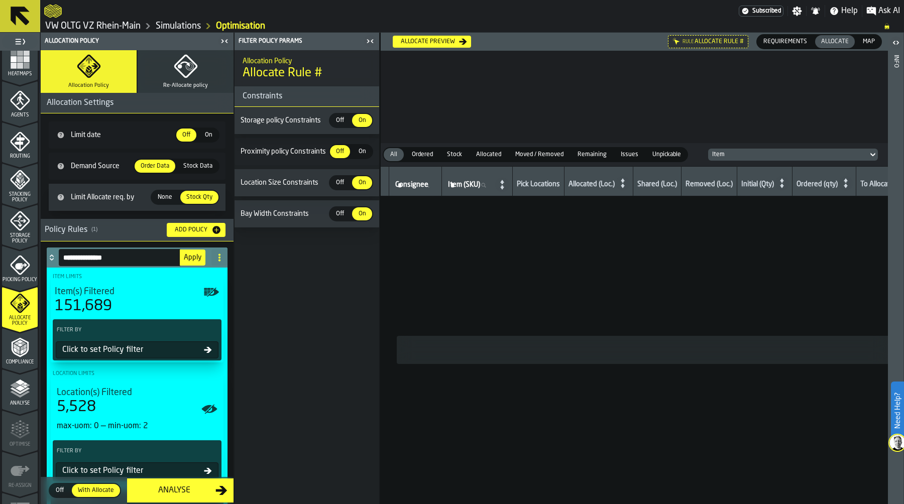
click at [441, 43] on div "Allocate preview" at bounding box center [428, 41] width 62 height 7
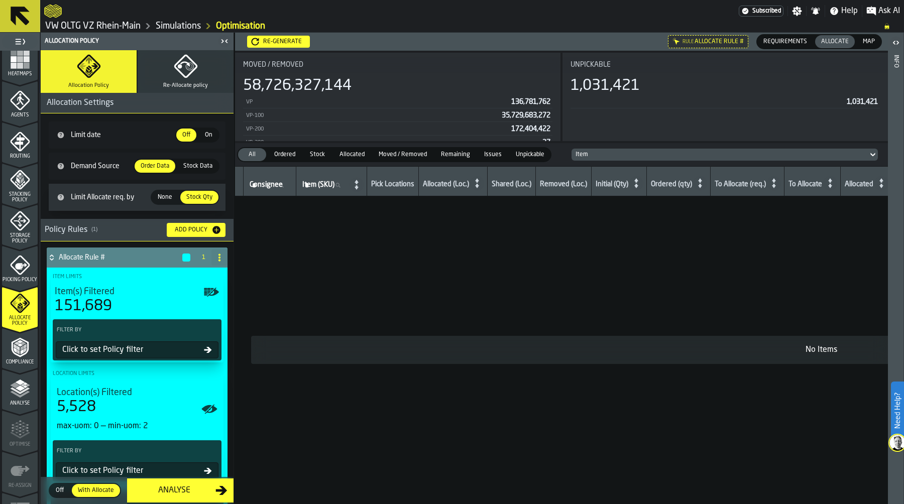
click at [203, 162] on span "Stock Data" at bounding box center [197, 166] width 37 height 9
click at [150, 168] on span "Order Data" at bounding box center [155, 166] width 37 height 9
click at [197, 163] on span "Stock Data" at bounding box center [197, 166] width 37 height 9
click at [159, 200] on span "None" at bounding box center [165, 197] width 23 height 9
click at [287, 44] on div "Re-generate" at bounding box center [282, 41] width 47 height 7
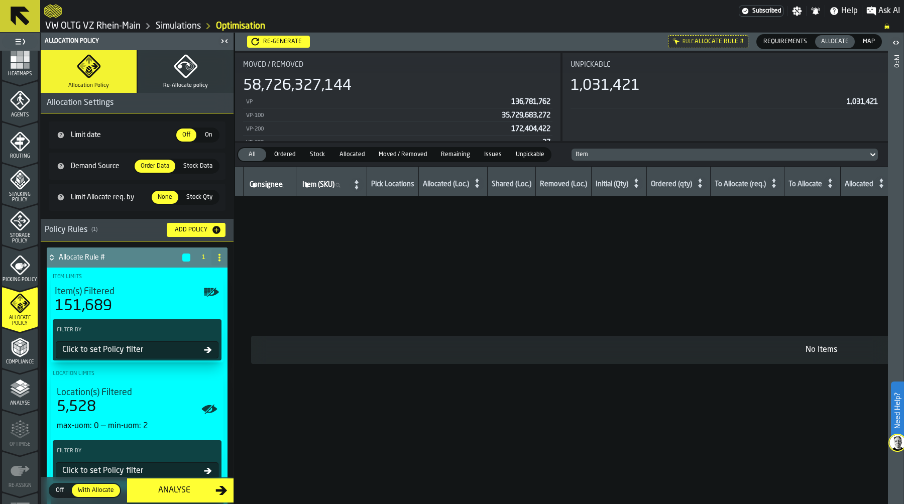
click at [863, 41] on span "Map" at bounding box center [869, 41] width 20 height 9
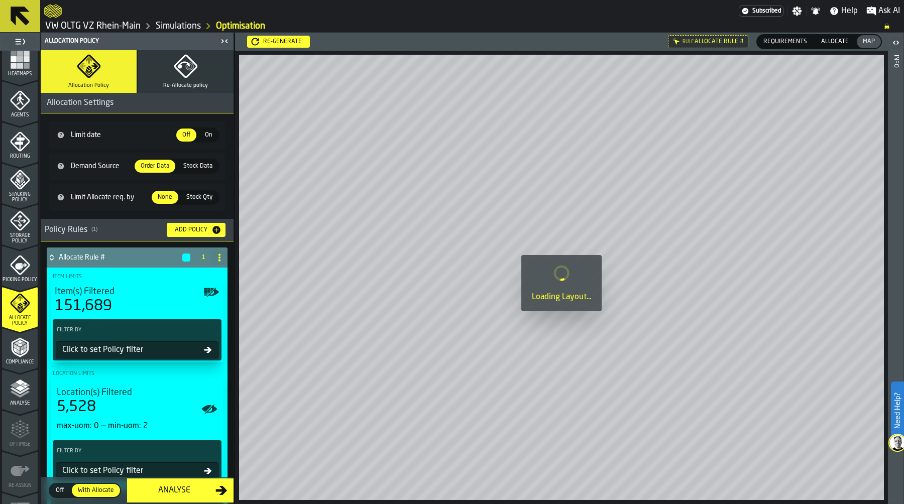
click at [840, 41] on span "Allocate" at bounding box center [835, 41] width 36 height 9
